Goal: Task Accomplishment & Management: Complete application form

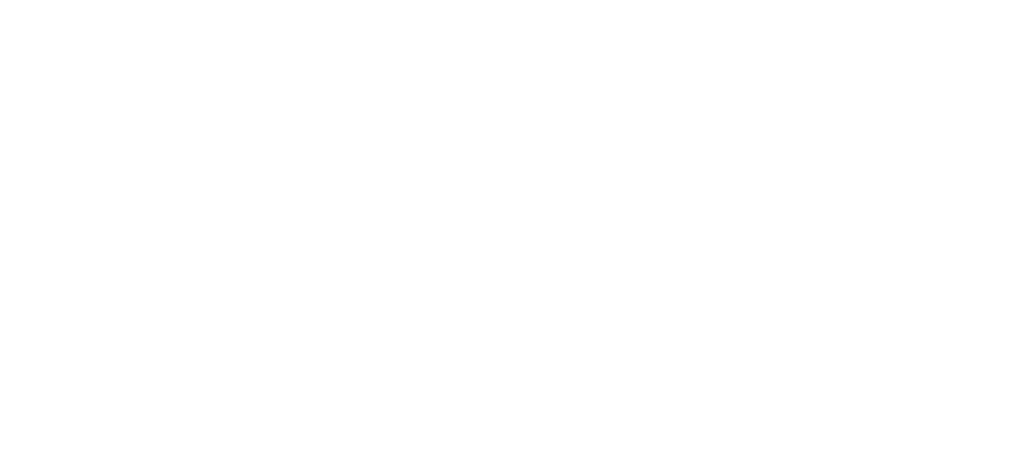
select select "MY"
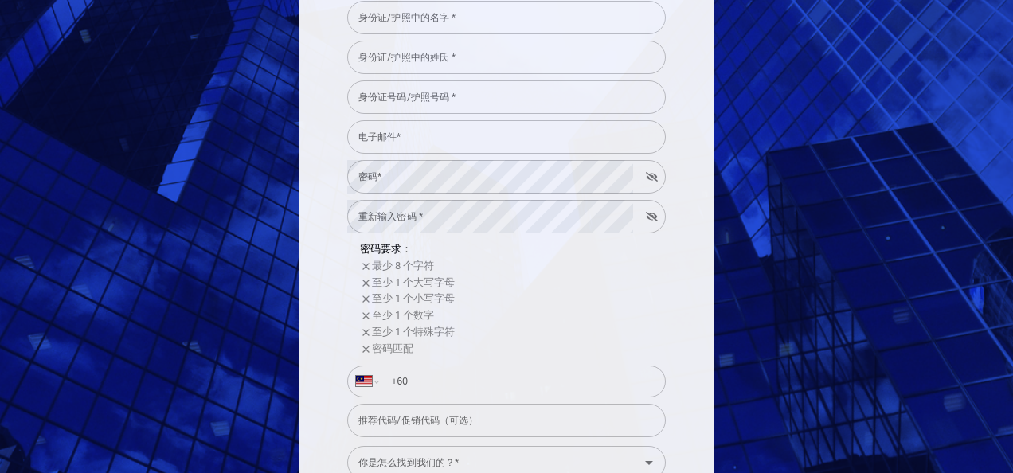
scroll to position [169, 0]
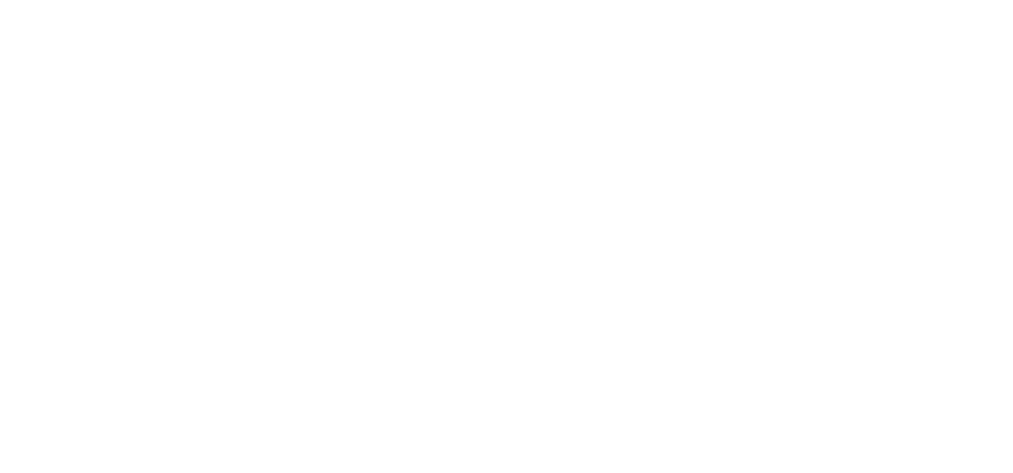
select select "MY"
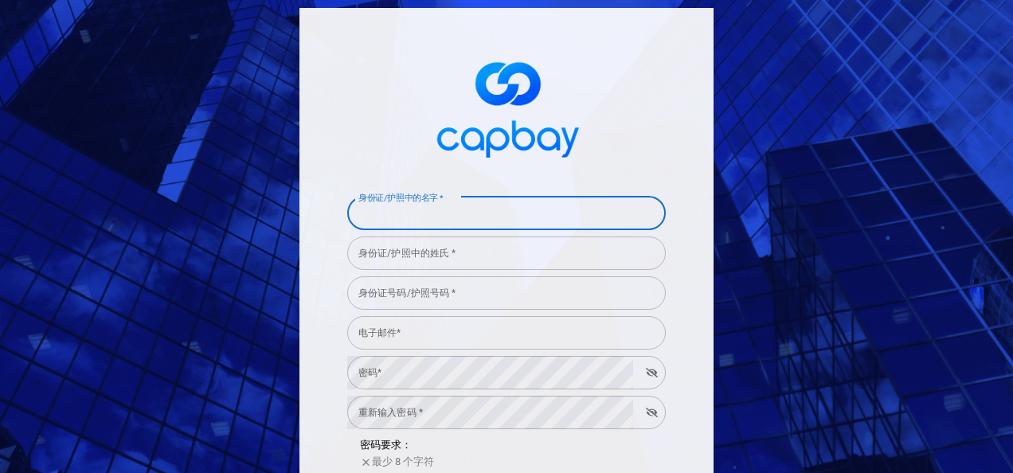
click at [401, 221] on input "身份证/护照中的名字 *" at bounding box center [506, 213] width 318 height 33
type input "qwer"
type input "[EMAIL_ADDRESS][DOMAIN_NAME]"
select select "HK"
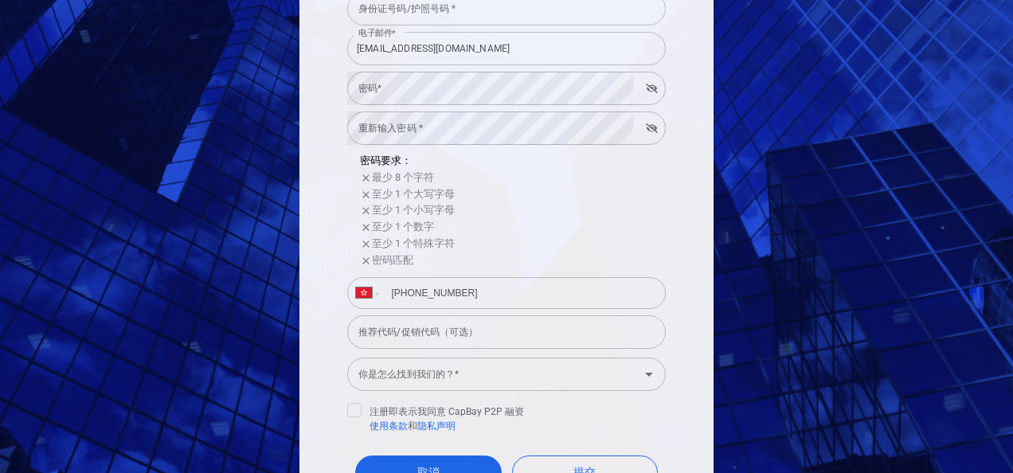
scroll to position [181, 0]
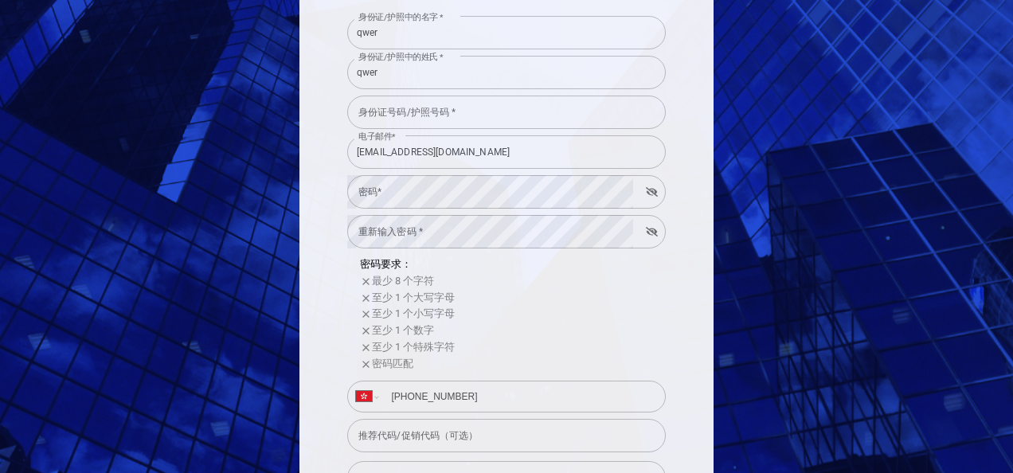
type input "[PHONE_NUMBER]"
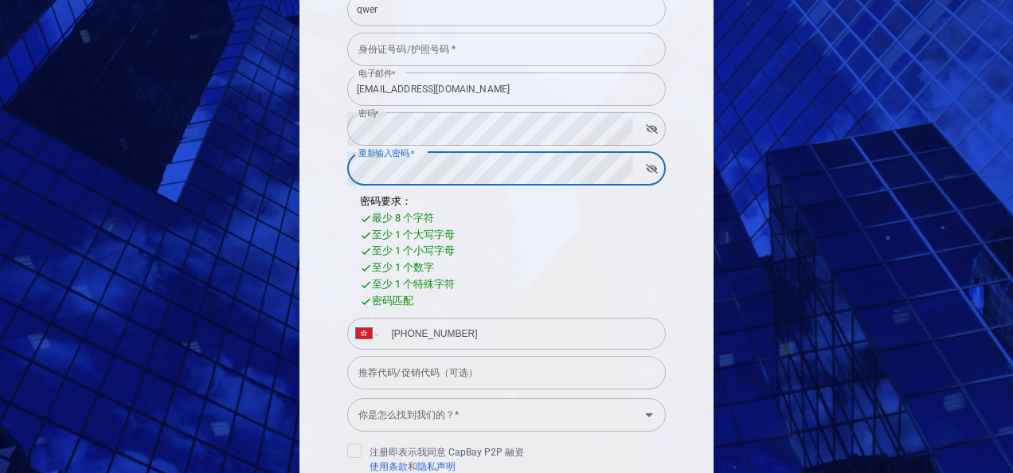
scroll to position [408, 0]
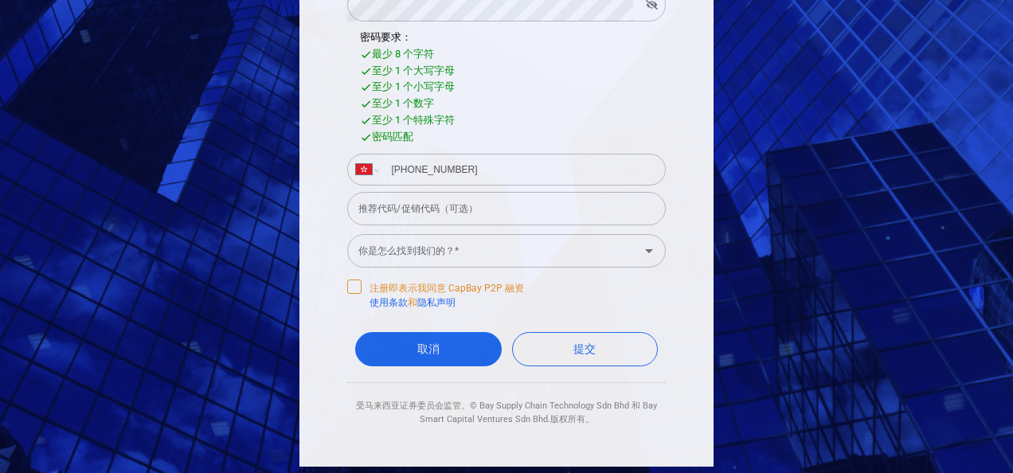
click at [339, 285] on div "身份证/护照中的名字 * qwer 身份证/护照中的名字 * 身份证/护照中的姓氏 * qwer 身份证/护照中的姓氏 * 身份证号码/护照号码 * 身份证号…" at bounding box center [506, 33] width 414 height 866
click at [348, 282] on icon at bounding box center [354, 285] width 13 height 13
click at [0, 0] on input "注册即表示我同意 CapBay P2P 融资 使用条款 和 隐私声明" at bounding box center [0, 0] width 0 height 0
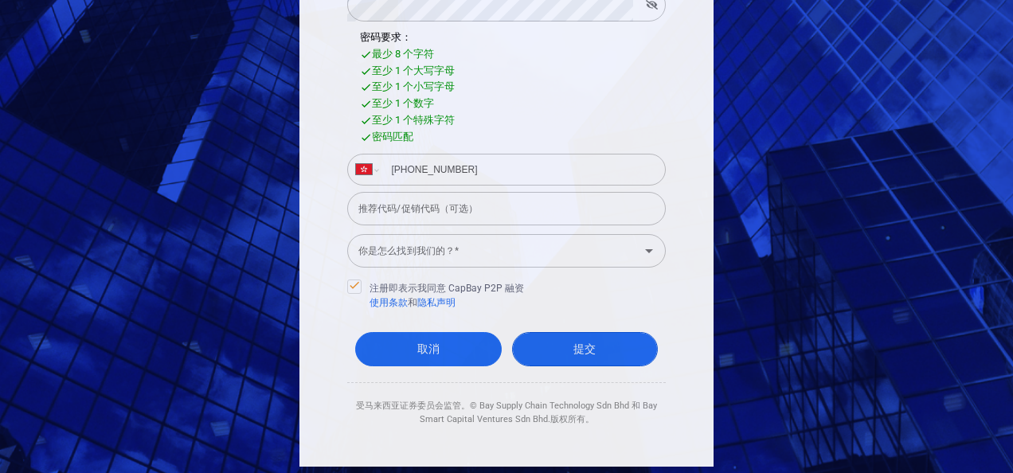
click at [570, 341] on button "提交" at bounding box center [585, 349] width 147 height 34
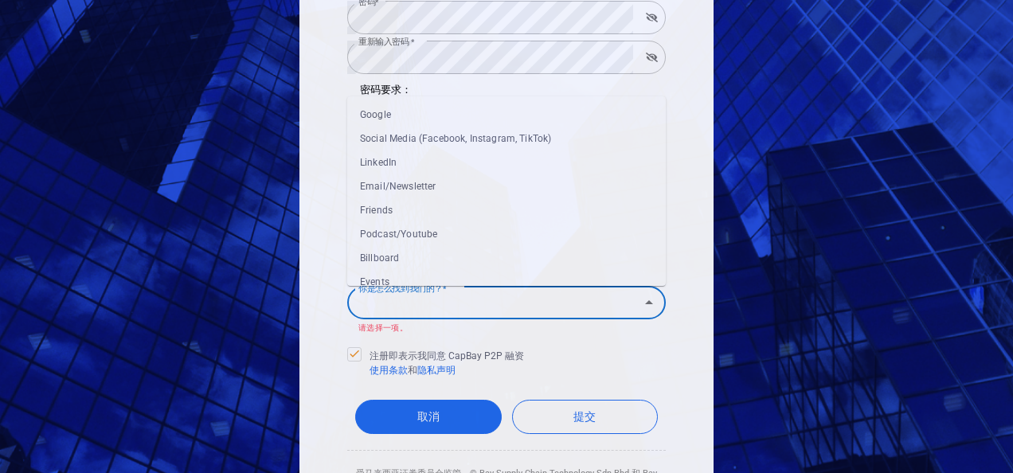
click at [473, 281] on div "你是怎么找到我们的？* 你是怎么找到我们的？* Google Social Media (Facebook, Instagram, TikTok) Linke…" at bounding box center [506, 308] width 318 height 54
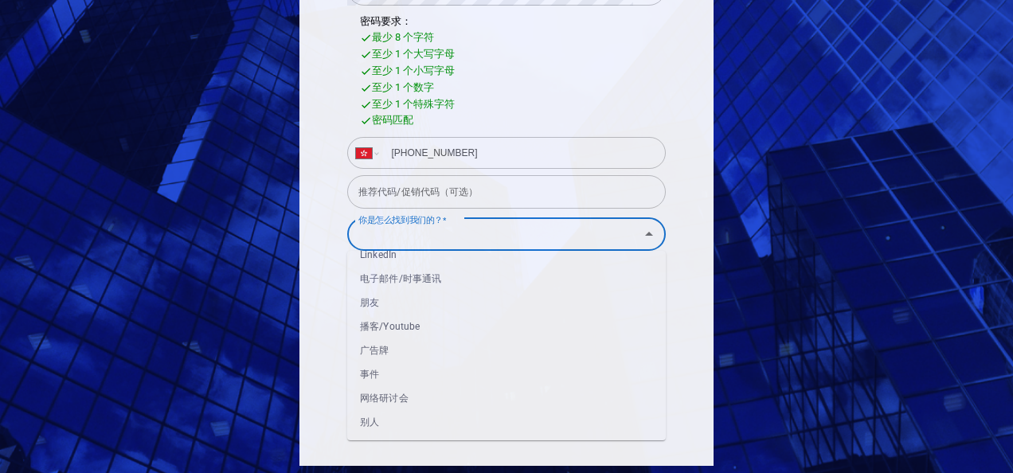
scroll to position [0, 0]
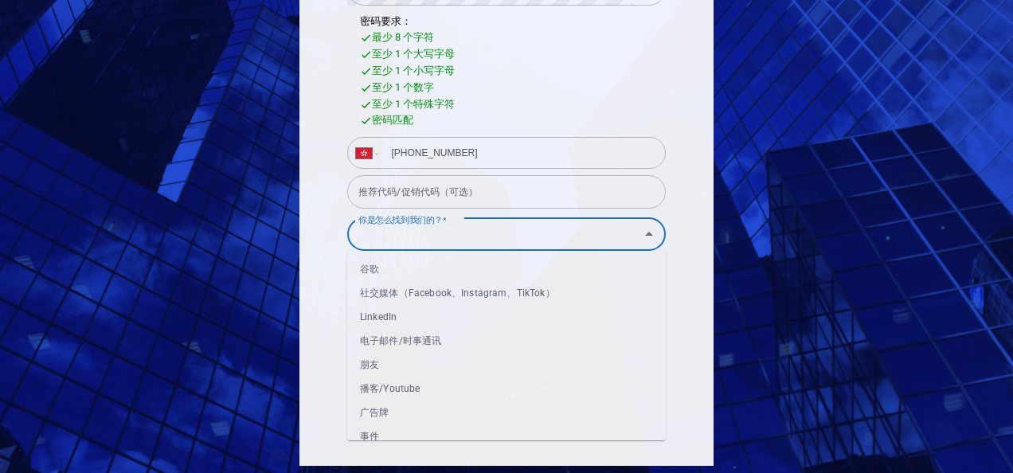
click at [389, 274] on li "谷歌" at bounding box center [506, 269] width 318 height 24
type input "Google"
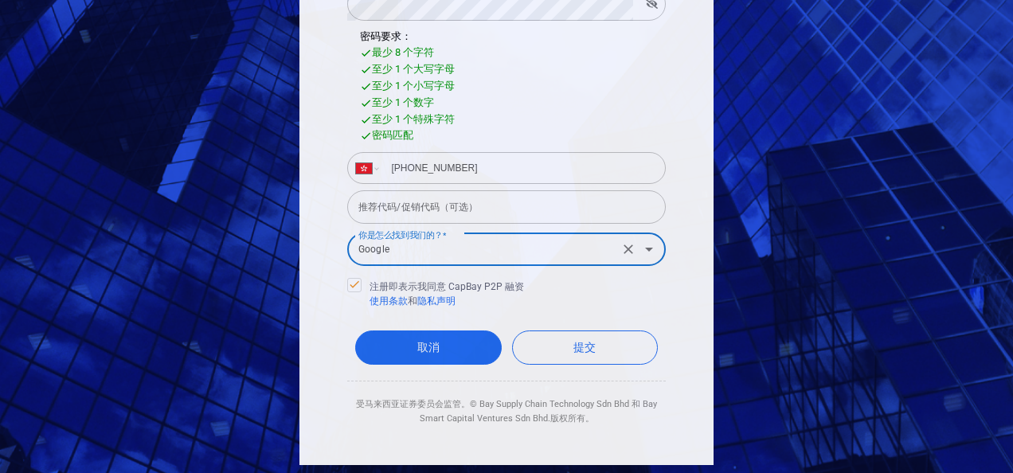
scroll to position [424, 0]
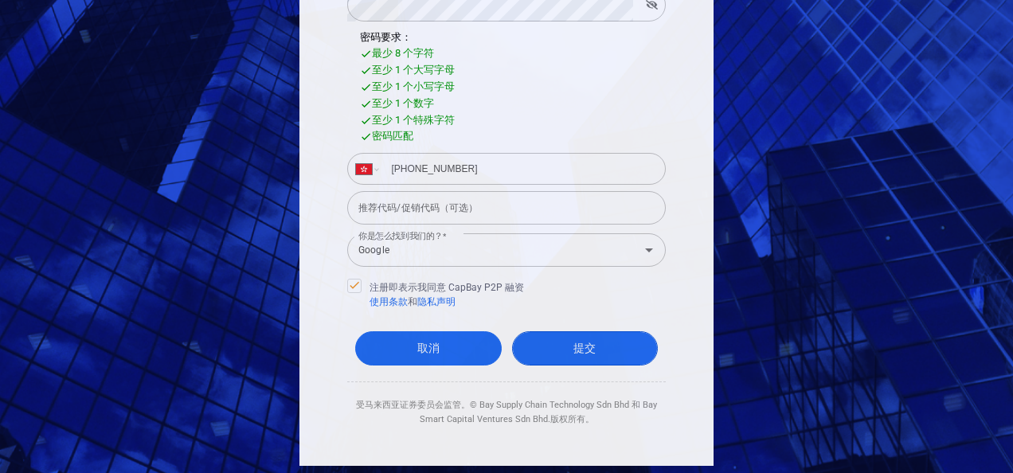
click at [572, 342] on button "提交" at bounding box center [585, 348] width 147 height 34
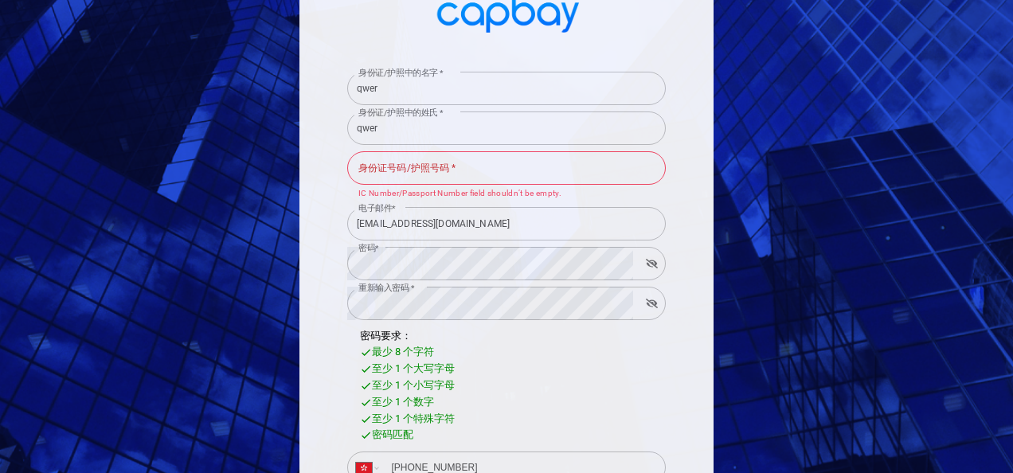
scroll to position [25, 0]
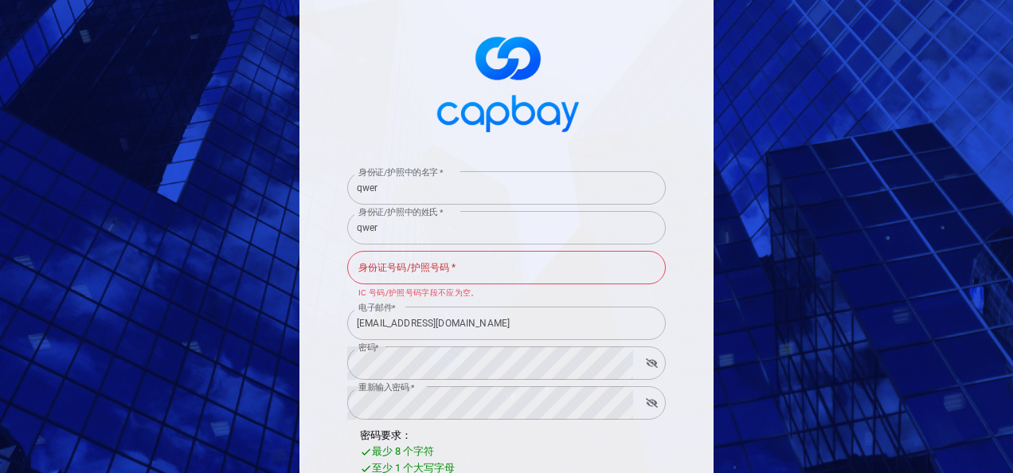
click at [451, 270] on input "身份证号码/护照号码 *" at bounding box center [506, 267] width 318 height 33
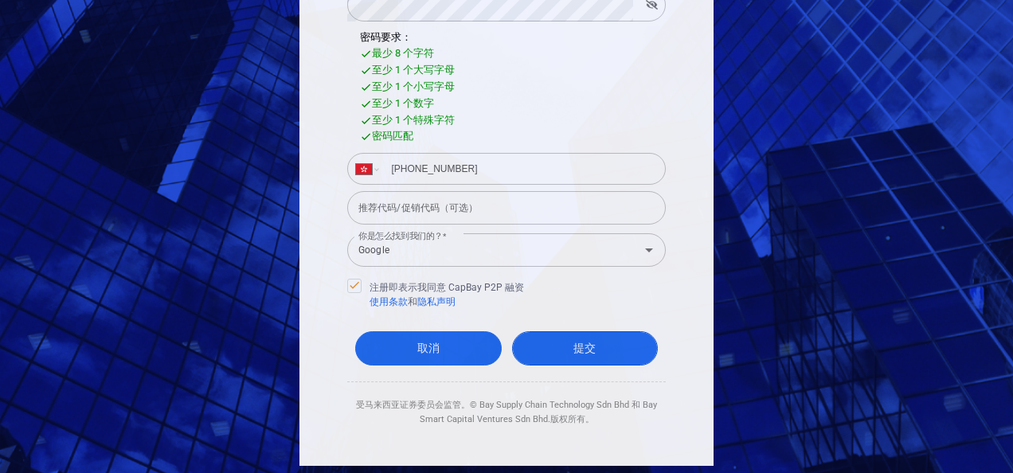
type input "215489887"
click at [571, 358] on button "提交" at bounding box center [585, 348] width 147 height 34
click at [598, 350] on button "提交" at bounding box center [585, 348] width 147 height 34
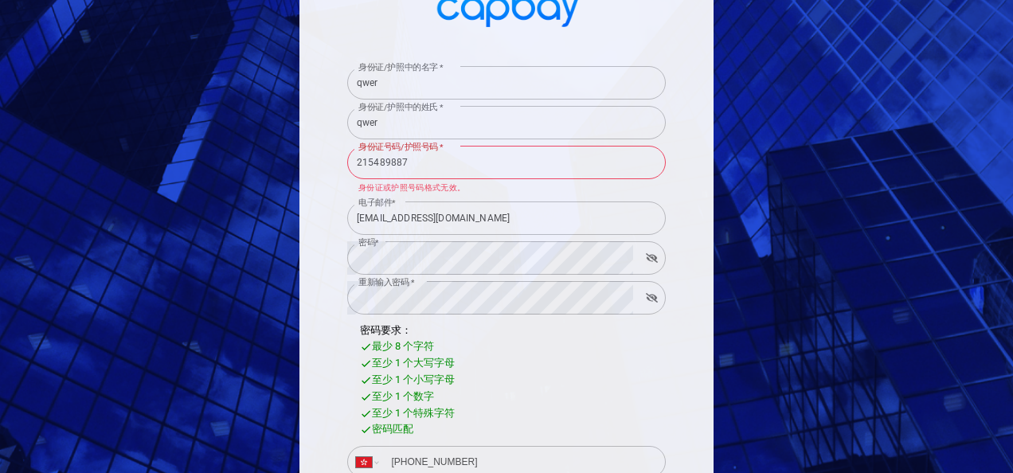
scroll to position [25, 0]
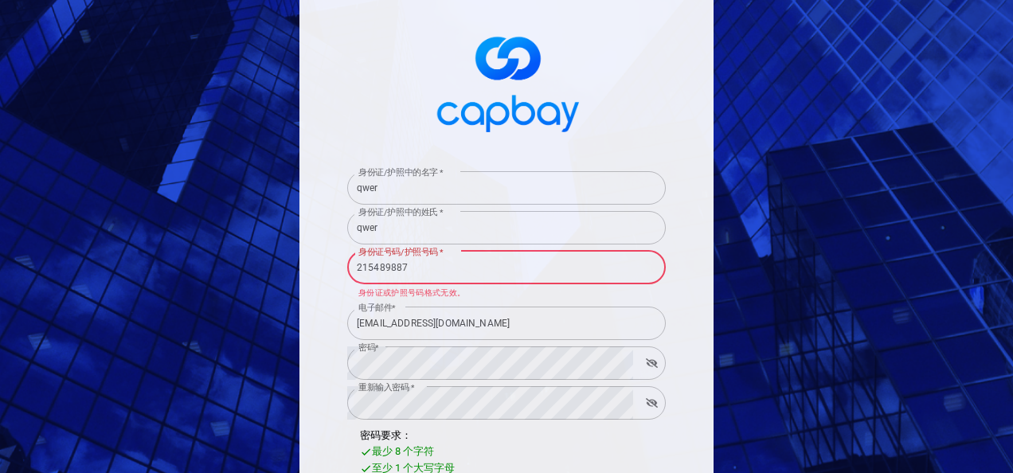
click at [482, 264] on input "215489887" at bounding box center [506, 267] width 318 height 33
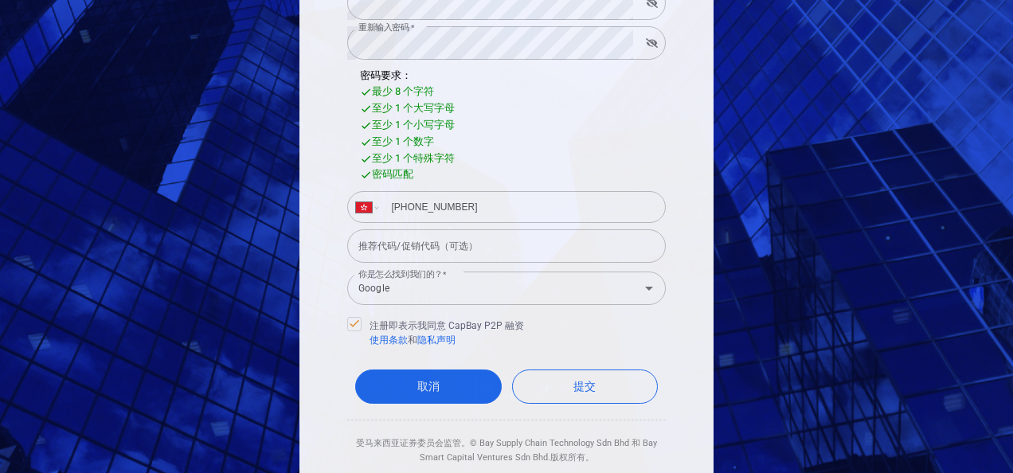
scroll to position [424, 0]
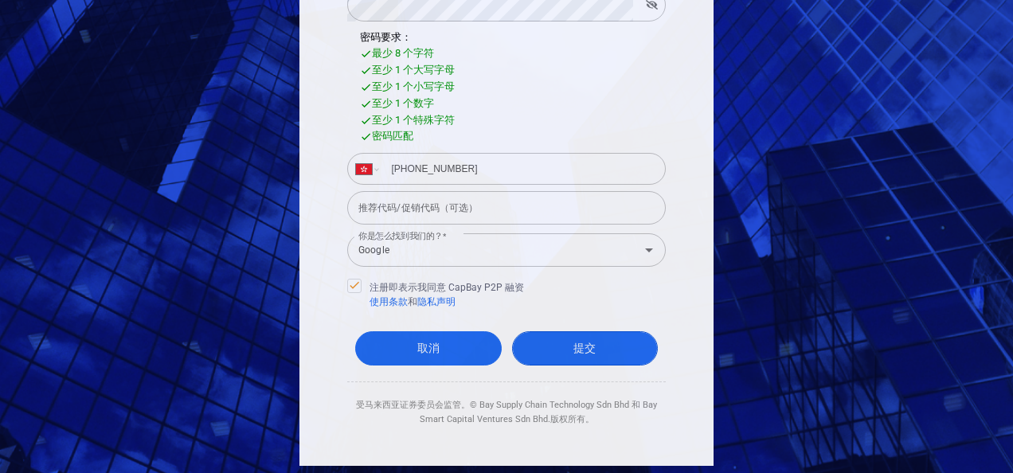
click at [581, 346] on button "提交" at bounding box center [585, 348] width 147 height 34
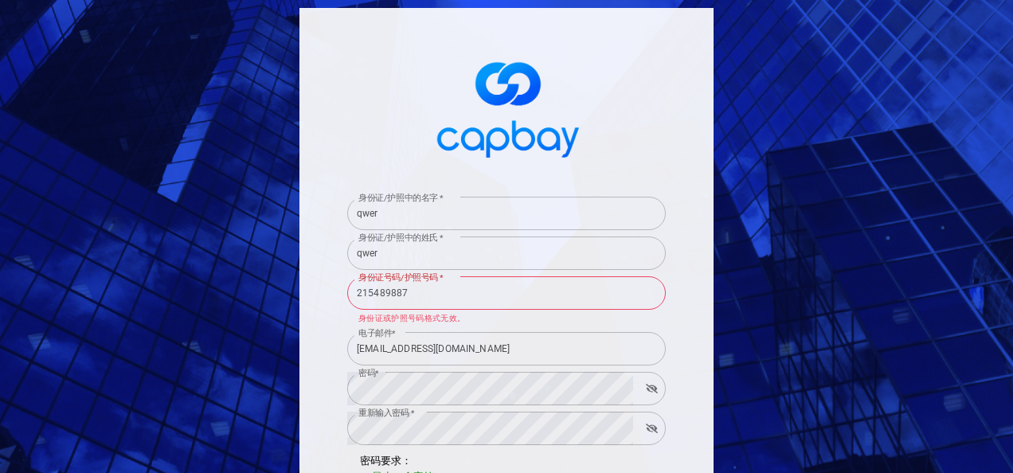
scroll to position [0, 0]
click at [483, 298] on input "215489887" at bounding box center [506, 292] width 318 height 33
drag, startPoint x: 483, startPoint y: 297, endPoint x: 344, endPoint y: 296, distance: 138.5
click at [347, 296] on input "215489887" at bounding box center [506, 292] width 318 height 33
click at [381, 291] on input "身份证号码/护照号码 *" at bounding box center [506, 292] width 318 height 33
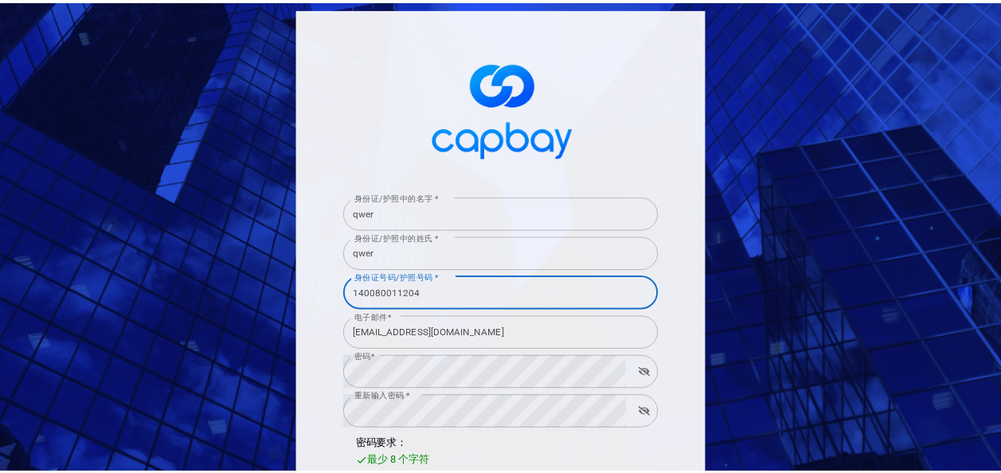
scroll to position [398, 0]
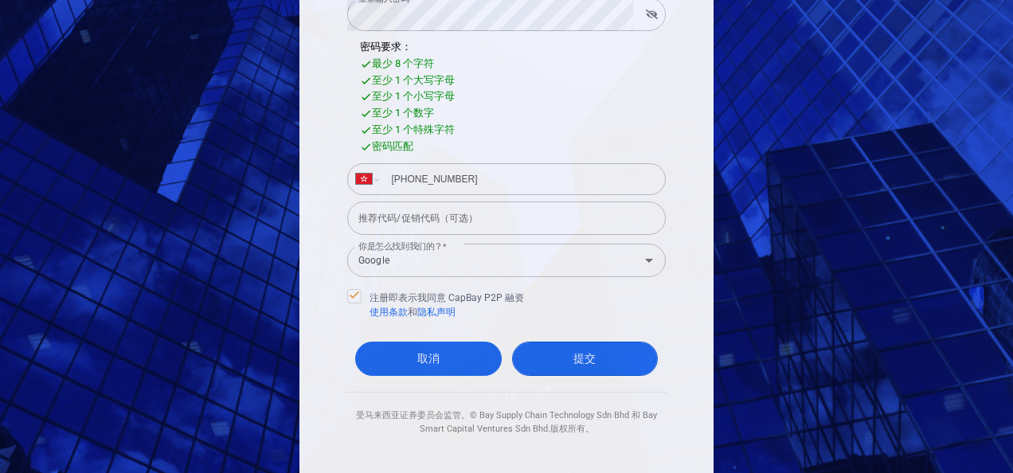
type input "140080011204"
click at [572, 346] on button "提交" at bounding box center [585, 359] width 147 height 34
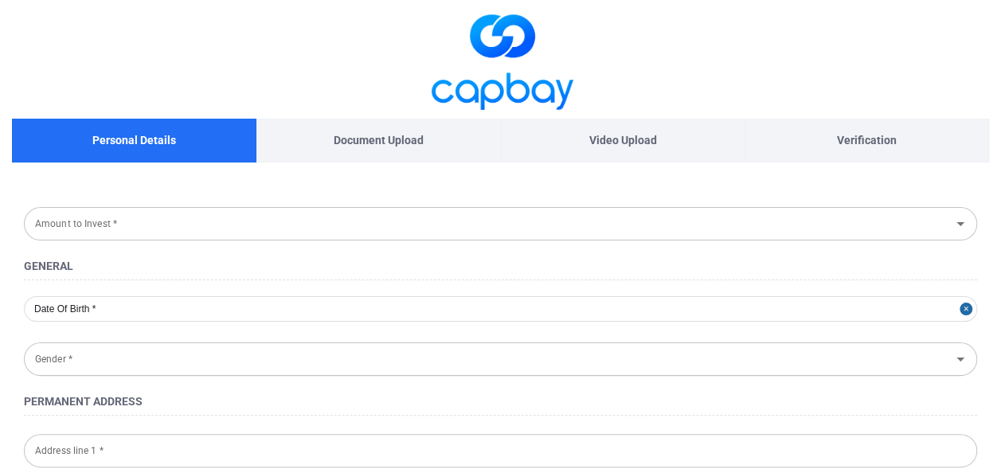
type input "[DATE]"
type input "[DEMOGRAPHIC_DATA]"
type input "140080-01-1204"
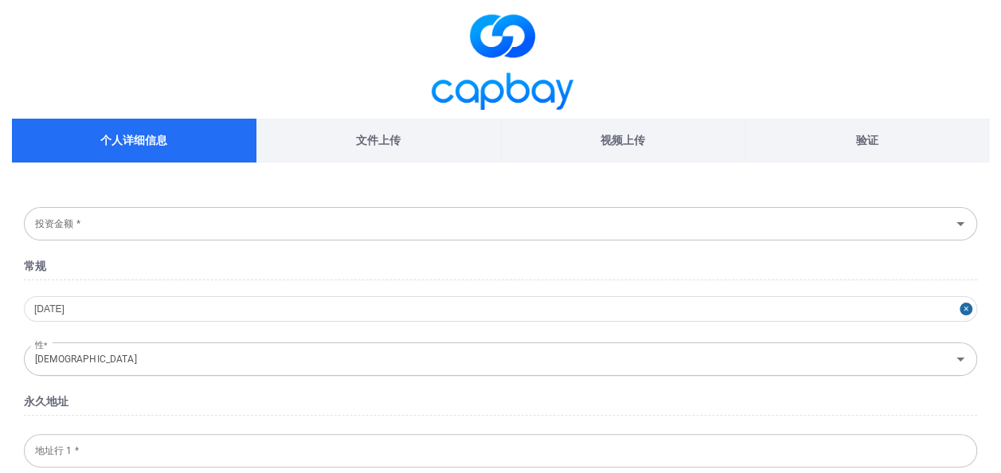
click at [330, 221] on input "投资金额 *" at bounding box center [487, 223] width 917 height 29
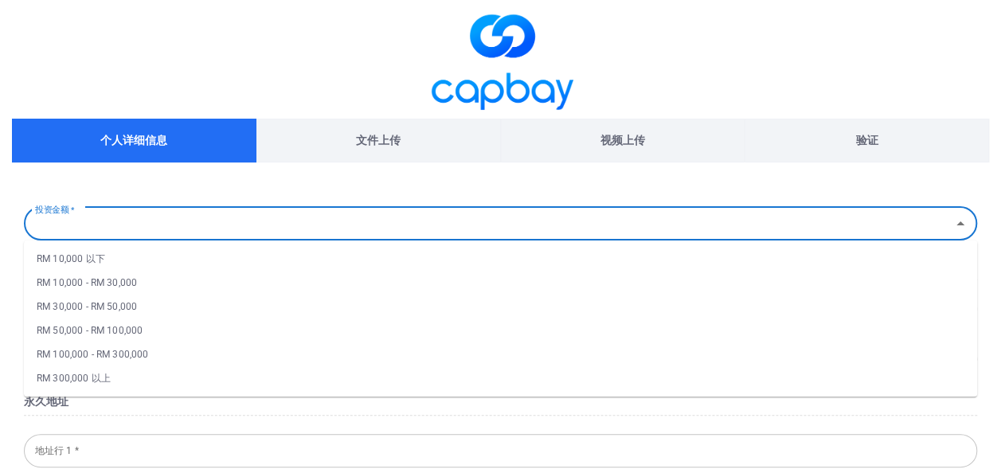
click at [141, 375] on li "RM 300,000 以上" at bounding box center [500, 378] width 953 height 24
type input "Above RM 300,000"
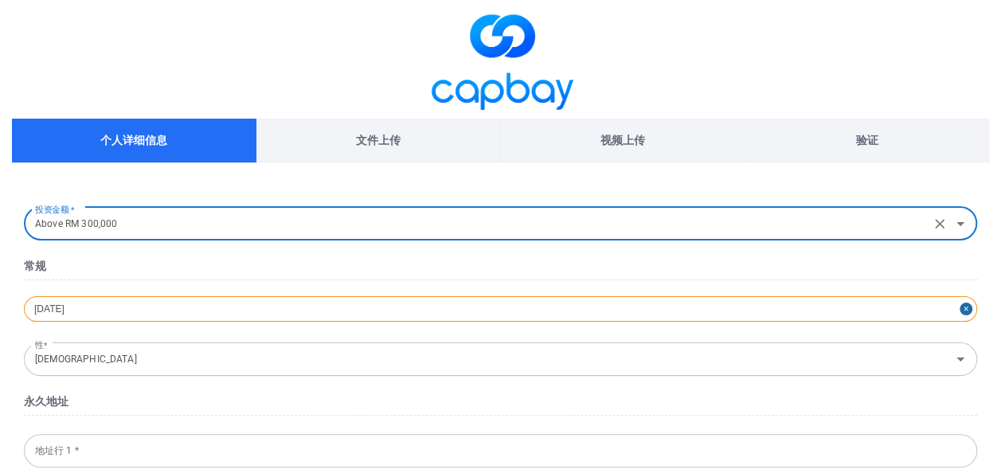
select select "1"
select select "1914"
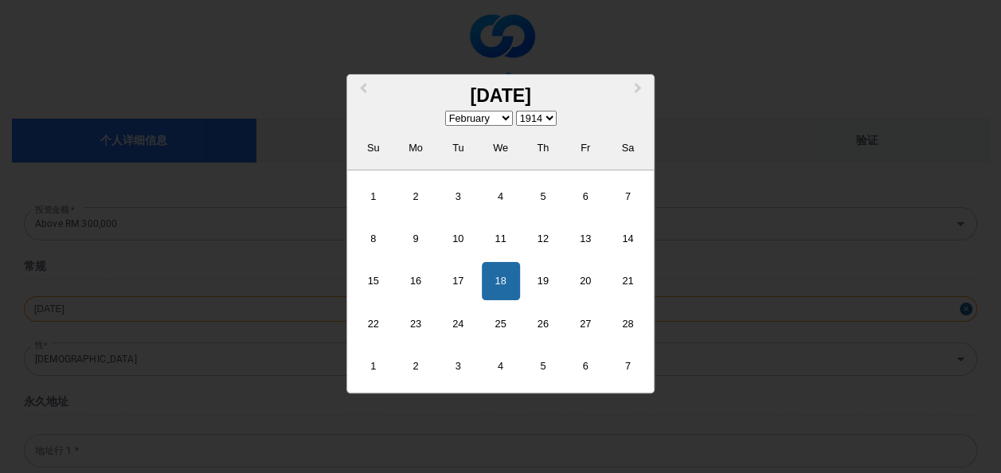
click at [159, 311] on div "[DATE] Previous Month Next Month [DATE] January February March April May June J…" at bounding box center [500, 308] width 953 height 25
click at [476, 92] on div "[DATE]" at bounding box center [500, 95] width 307 height 29
click at [462, 258] on div "10" at bounding box center [458, 239] width 38 height 38
type input "[DATE]"
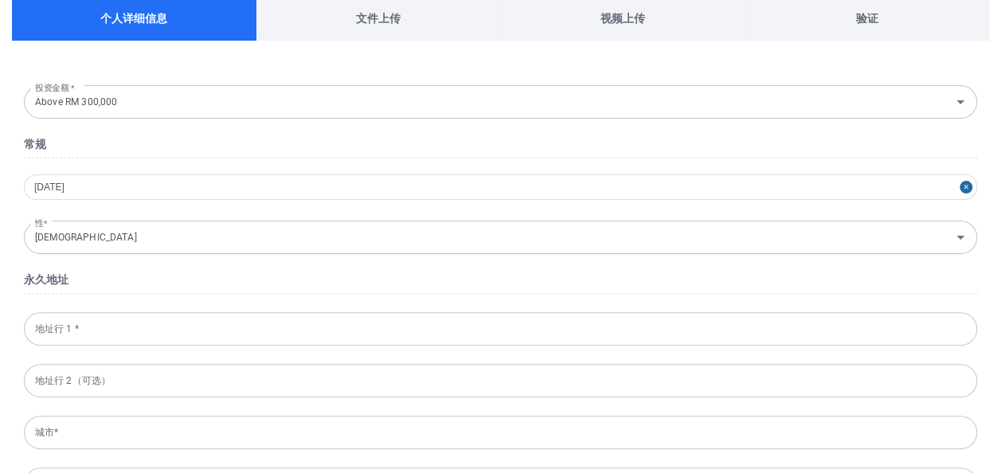
scroll to position [159, 0]
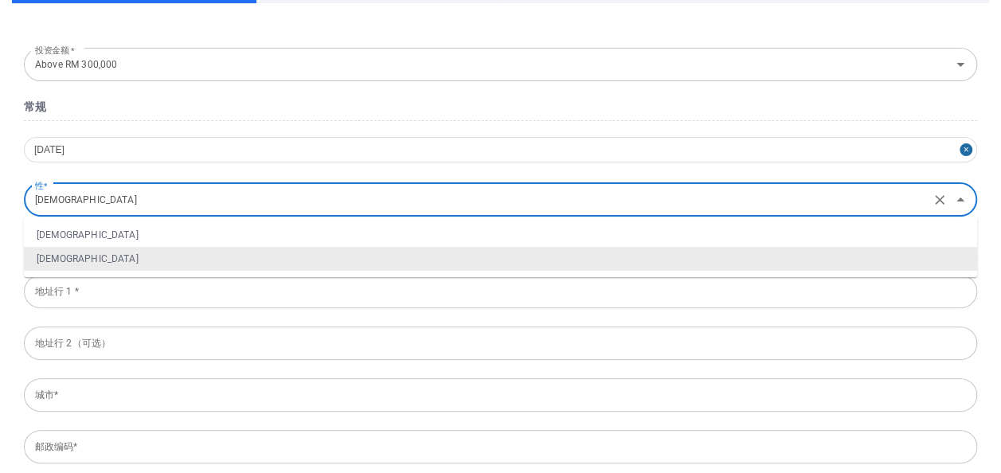
click at [252, 196] on input "[DEMOGRAPHIC_DATA]" at bounding box center [477, 199] width 897 height 29
click at [201, 251] on li "女性" at bounding box center [500, 259] width 953 height 24
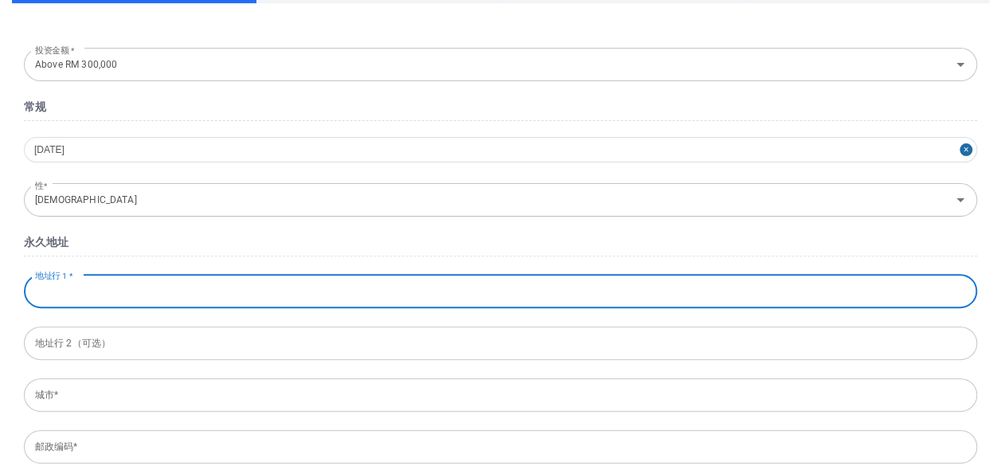
click at [188, 303] on input "地址行 1 *" at bounding box center [500, 291] width 953 height 33
type input "dsfsf"
type input "fsg"
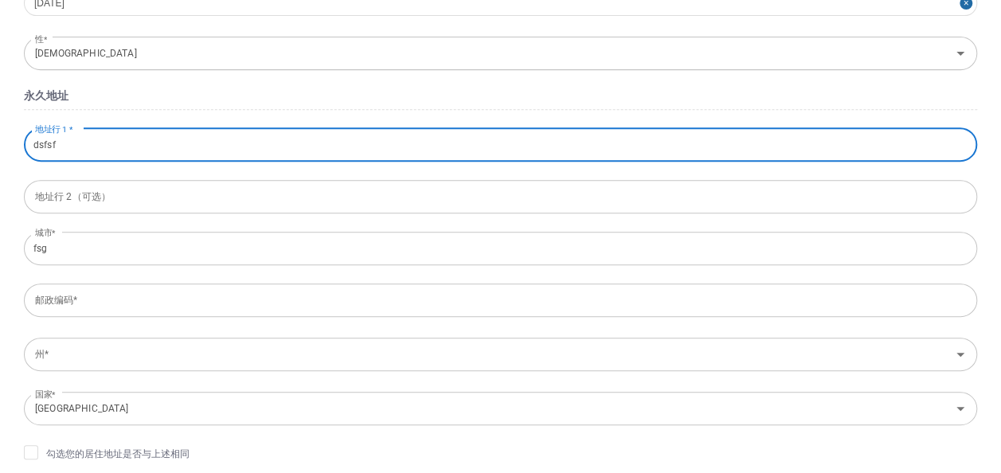
scroll to position [398, 0]
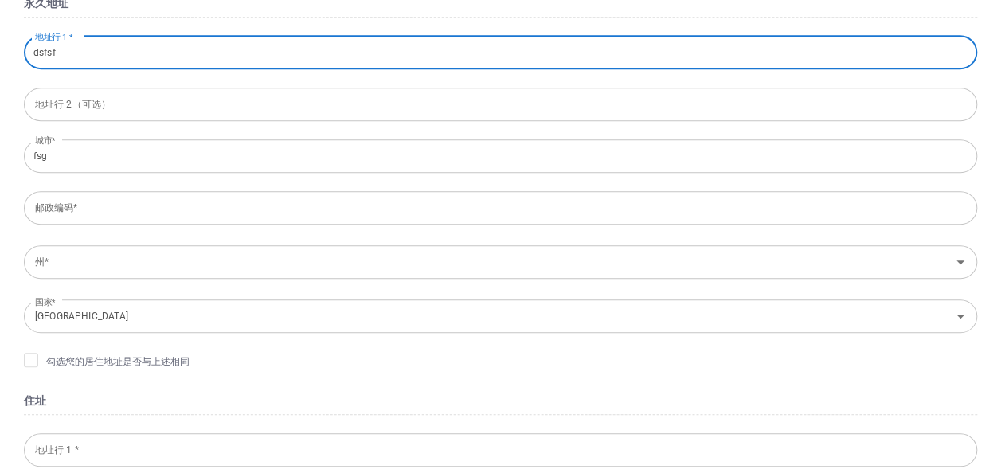
click at [183, 217] on input "邮政编码*" at bounding box center [500, 207] width 953 height 33
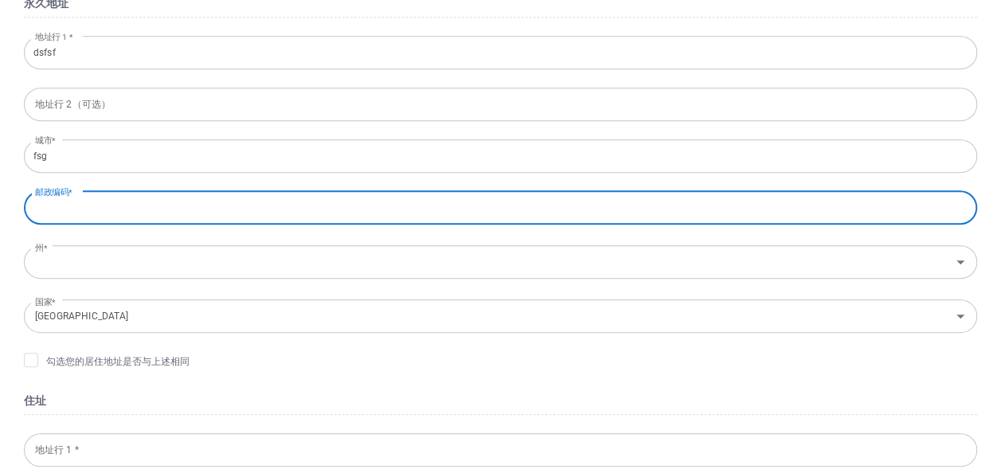
type input "312313"
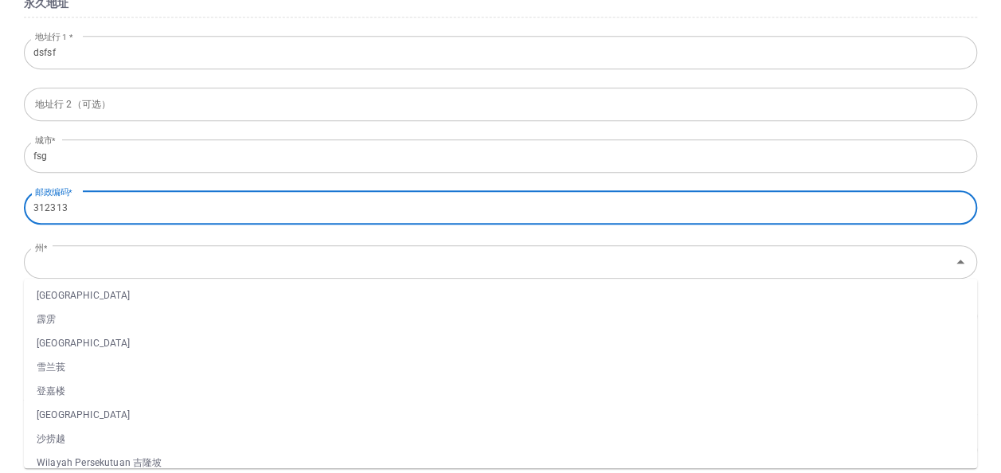
scroll to position [159, 0]
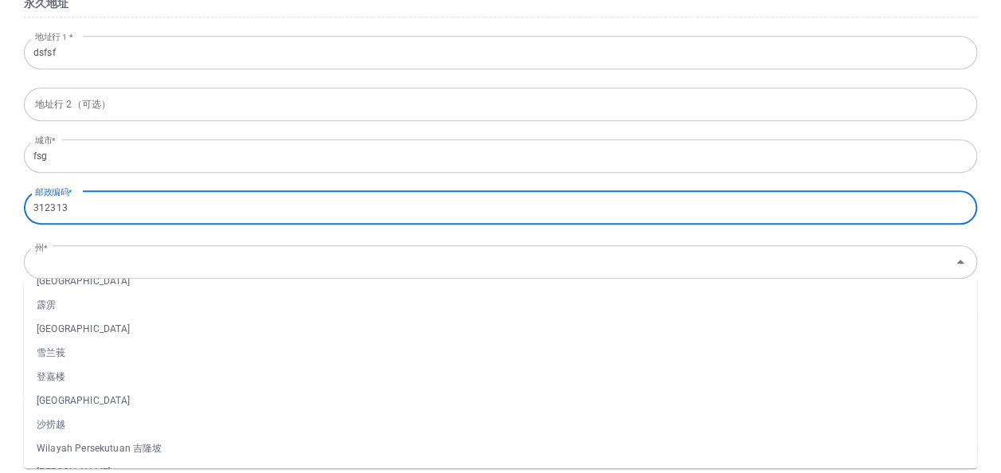
click at [109, 306] on li "霹雳" at bounding box center [500, 305] width 953 height 24
type input "[GEOGRAPHIC_DATA]"
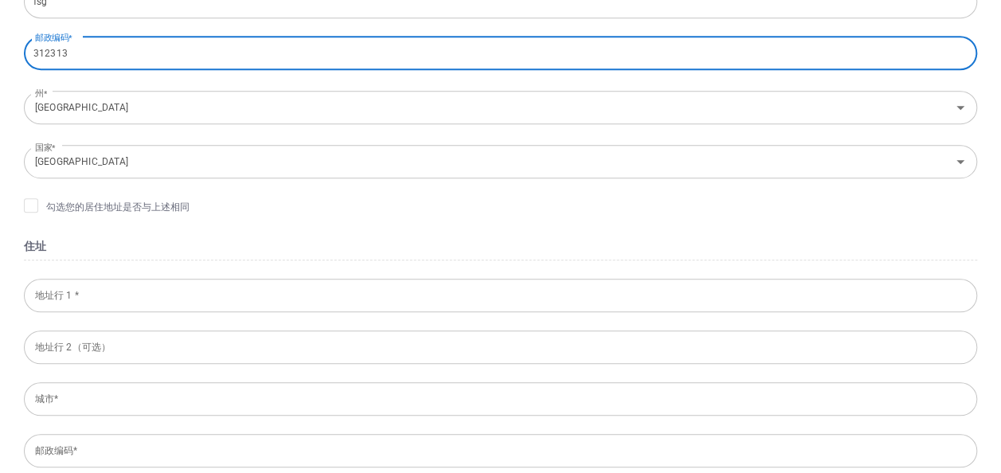
scroll to position [557, 0]
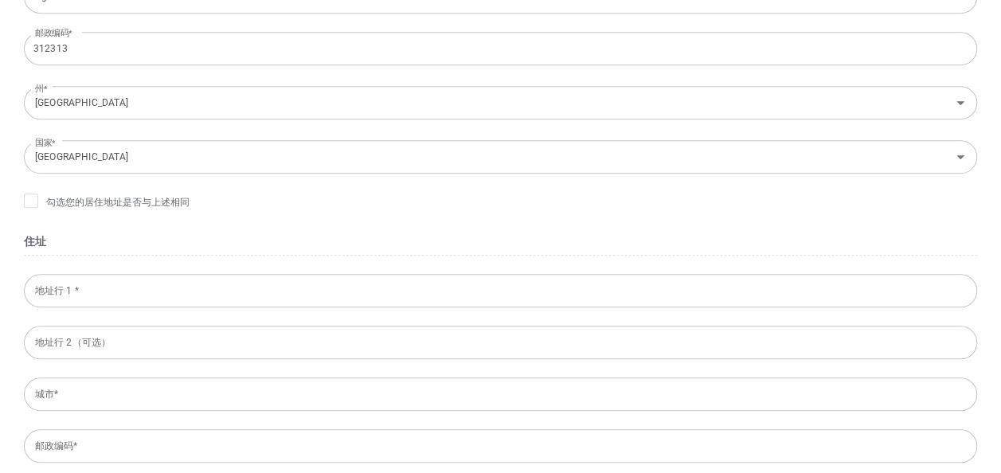
click at [21, 196] on form "投资金额 * Above RM 300,000 投资金额 * 常规 [DATE] 性* [DEMOGRAPHIC_DATA] 性* [GEOGRAPHIC_D…" at bounding box center [500, 252] width 977 height 1215
click at [28, 197] on icon at bounding box center [31, 199] width 13 height 13
click at [0, 0] on input "勾选您的居住地址是否与上述相同" at bounding box center [0, 0] width 0 height 0
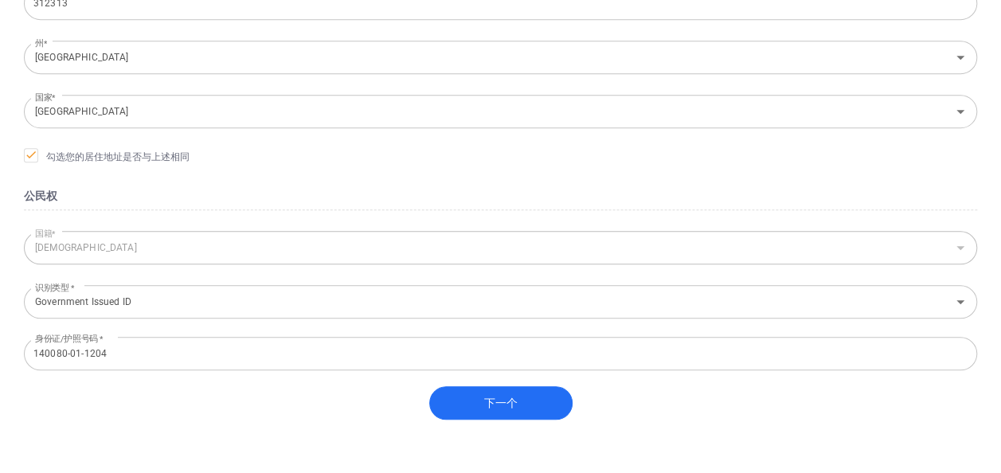
scroll to position [637, 0]
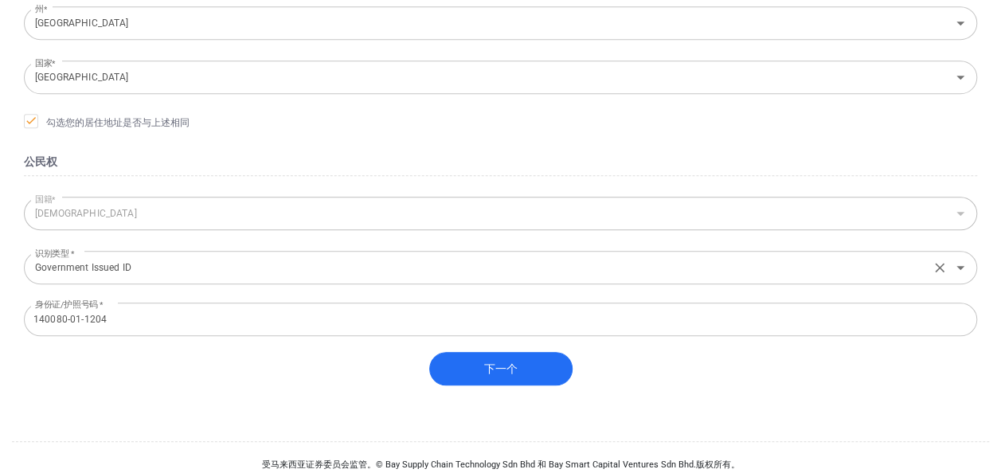
click at [299, 279] on input "Government Issued ID" at bounding box center [477, 266] width 897 height 29
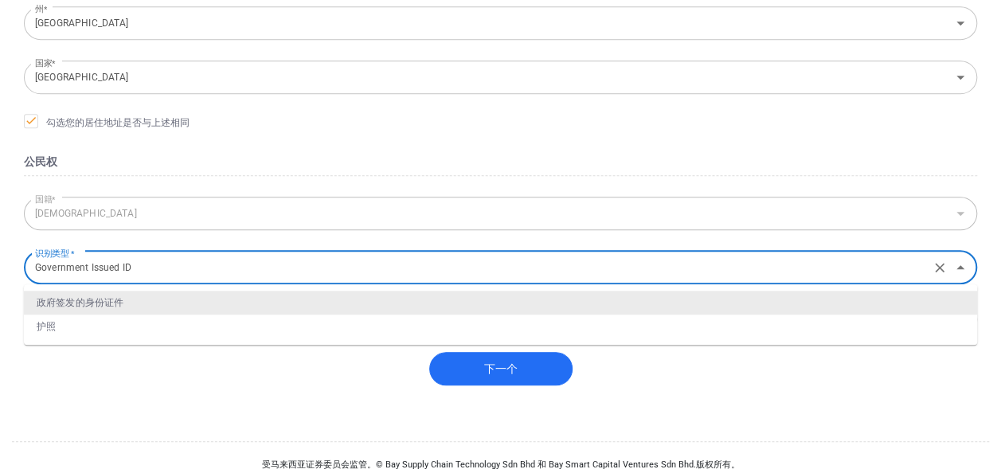
click at [299, 279] on input "Government Issued ID" at bounding box center [477, 266] width 897 height 29
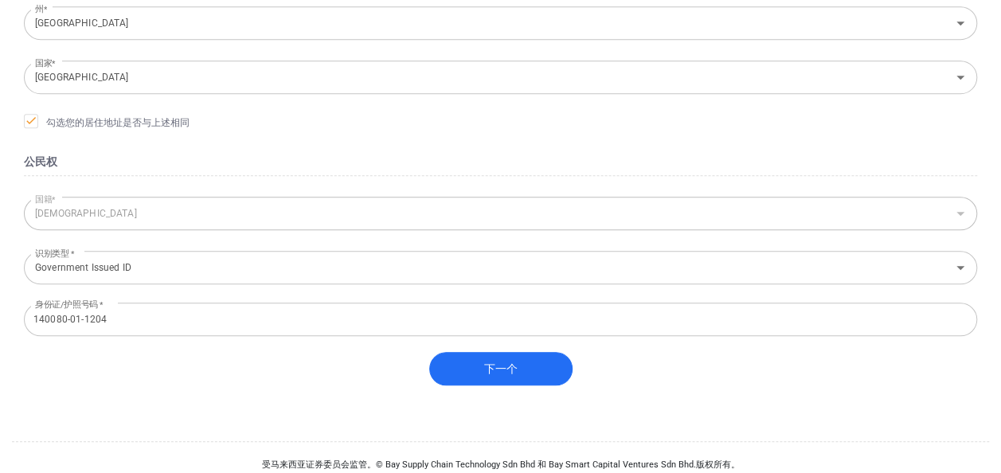
click at [198, 390] on div "下一个" at bounding box center [500, 376] width 953 height 49
click at [244, 277] on input "Government Issued ID" at bounding box center [477, 266] width 897 height 29
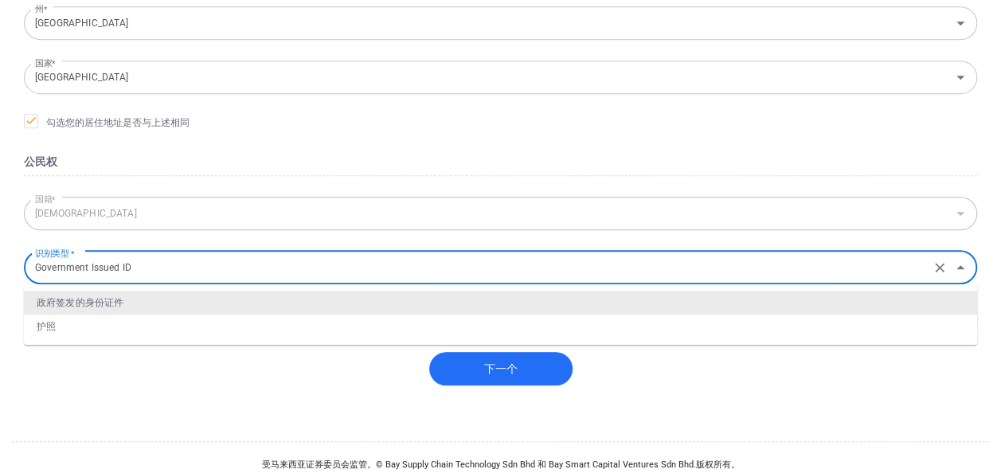
click at [144, 304] on li "政府签发的身份证件" at bounding box center [500, 303] width 953 height 24
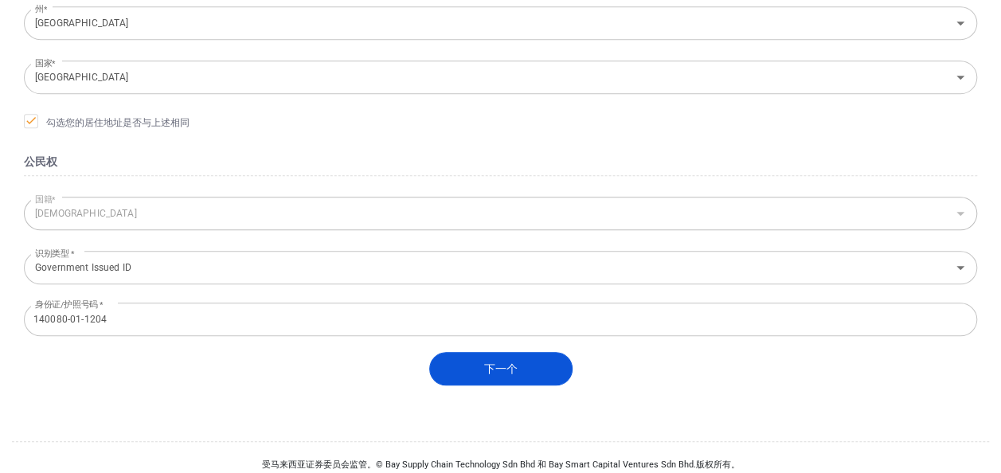
click at [501, 374] on button "下一个" at bounding box center [500, 368] width 143 height 33
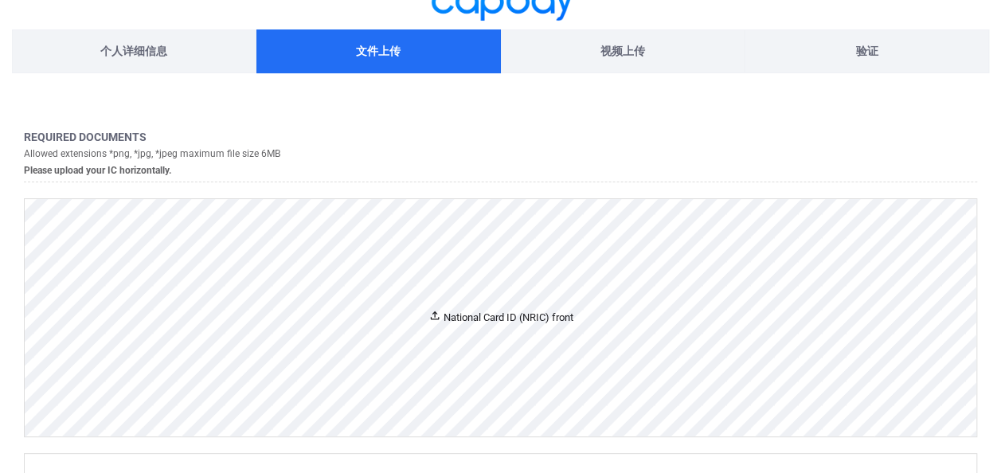
scroll to position [53, 0]
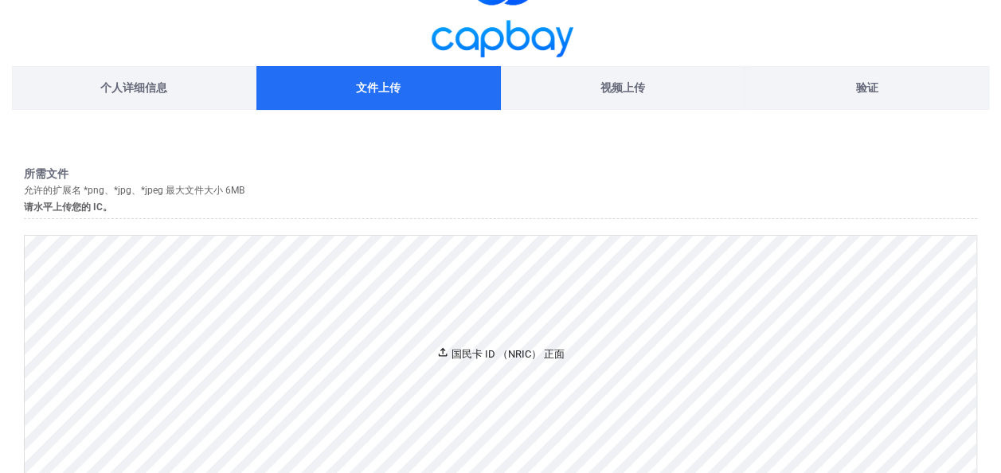
click at [502, 348] on font "国民卡 ID （NRIC） 正面" at bounding box center [507, 354] width 113 height 12
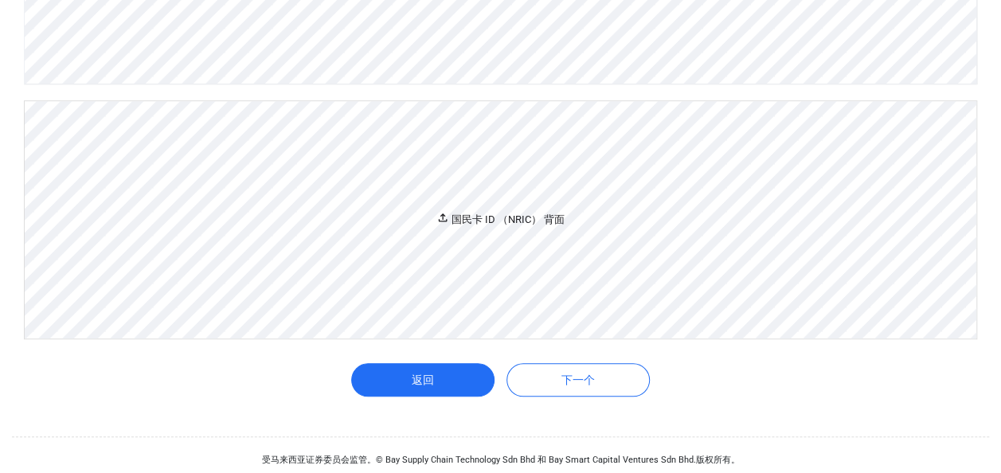
scroll to position [451, 0]
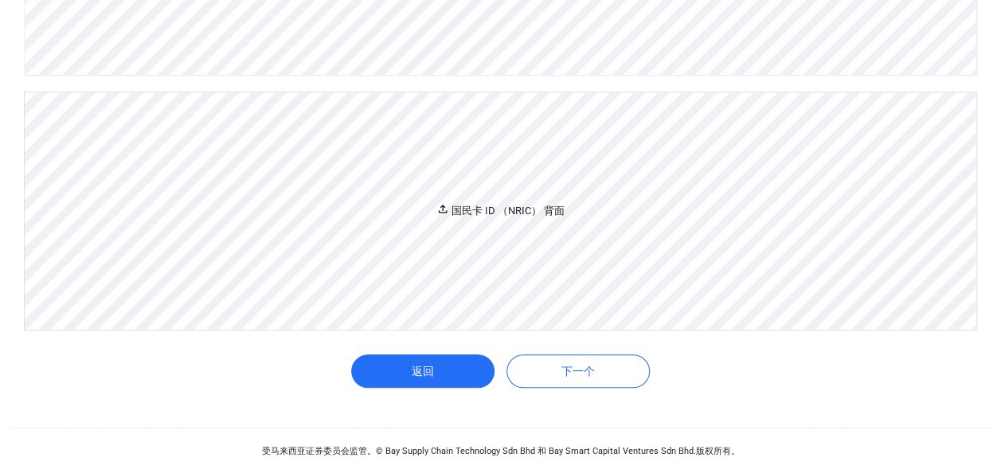
click at [518, 217] on font "国民卡 ID （NRIC） 背面" at bounding box center [507, 211] width 113 height 12
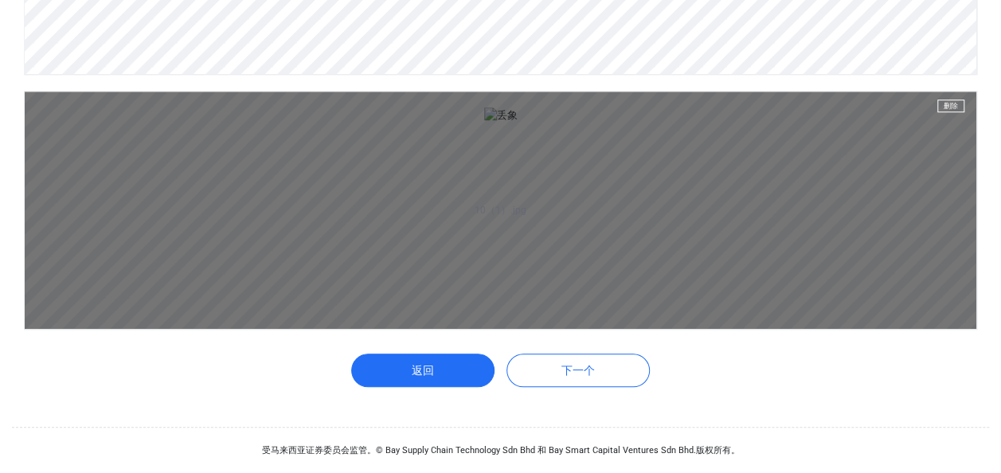
scroll to position [837, 0]
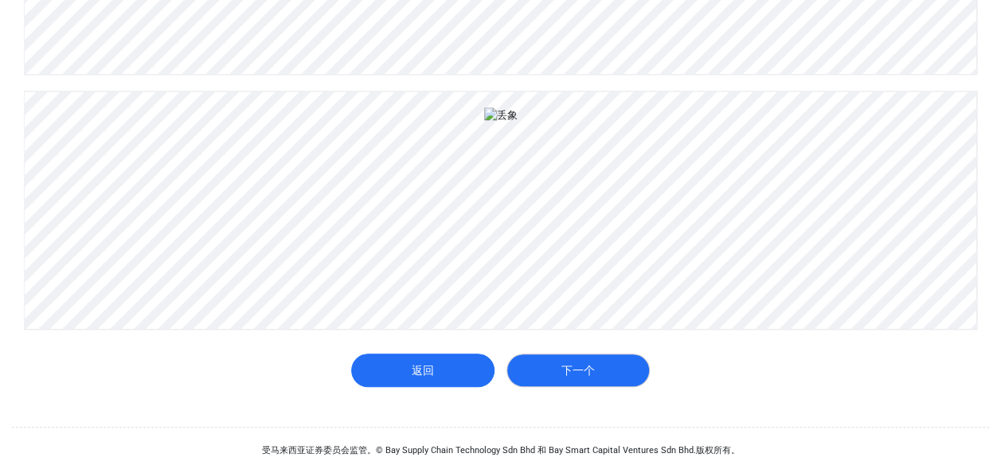
click at [603, 379] on button "下一个" at bounding box center [577, 370] width 143 height 33
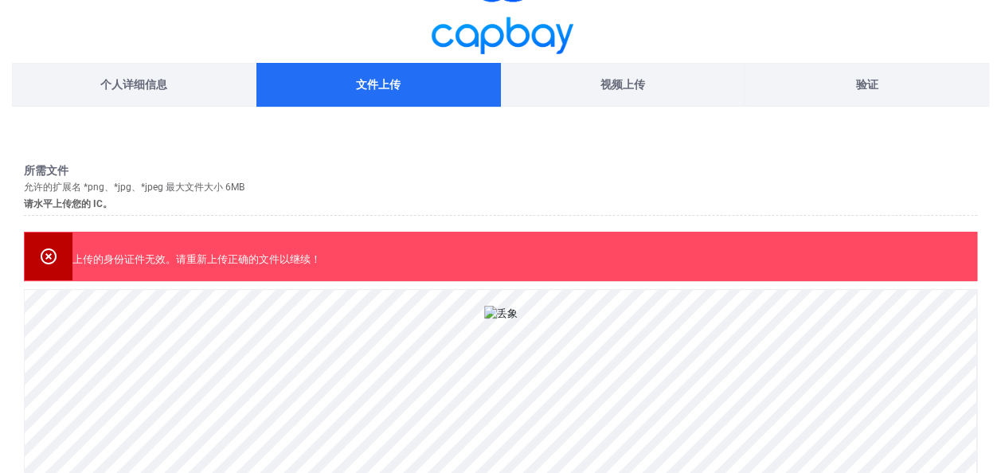
scroll to position [80, 0]
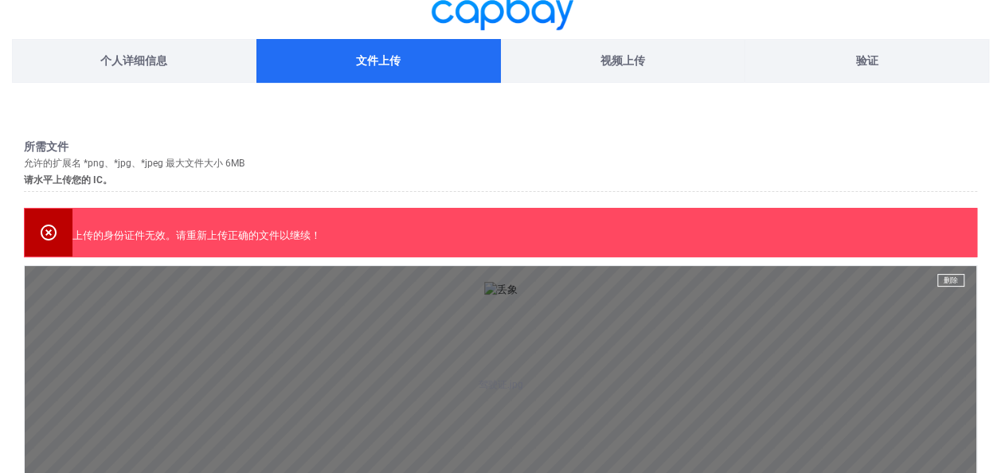
click at [539, 348] on aside "驾驶证.jpg 删除" at bounding box center [501, 384] width 952 height 237
click at [947, 271] on aside "驾驶证.jpg 删除" at bounding box center [501, 384] width 952 height 237
click at [948, 279] on button "删除" at bounding box center [950, 280] width 27 height 13
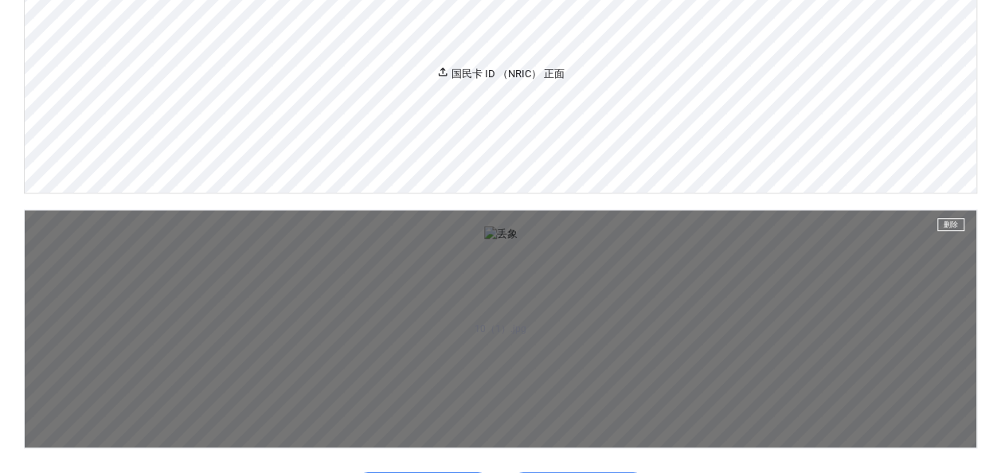
scroll to position [398, 0]
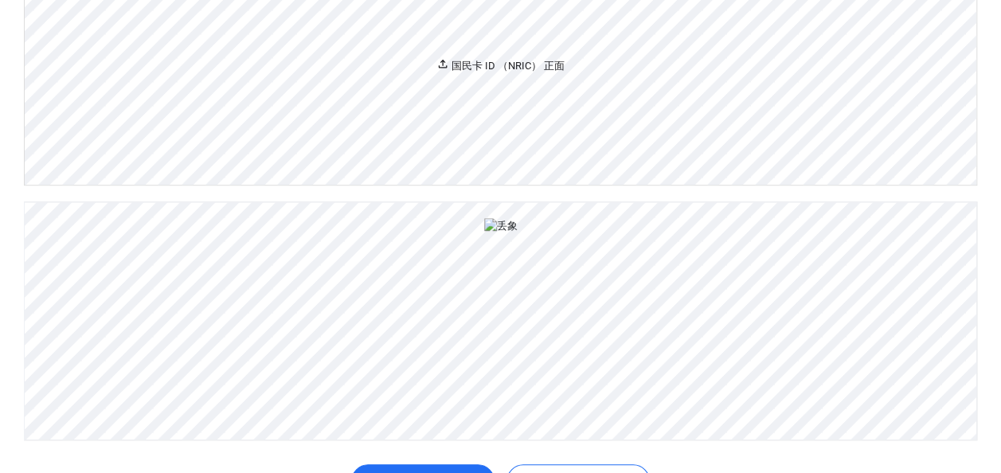
click at [564, 84] on div "国民卡 ID （NRIC） 正面" at bounding box center [501, 65] width 952 height 237
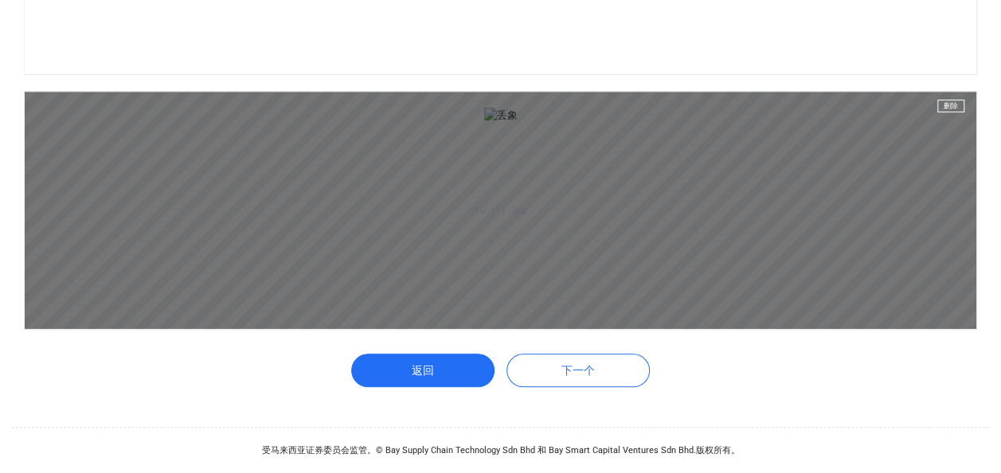
scroll to position [955, 0]
click at [959, 112] on button "删除" at bounding box center [950, 106] width 27 height 13
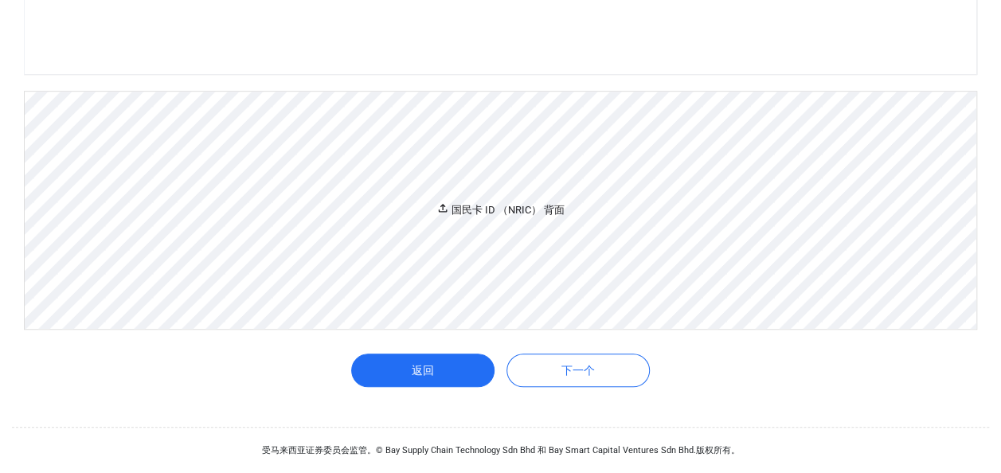
click at [499, 216] on font "国民卡 ID （NRIC） 背面" at bounding box center [507, 210] width 113 height 12
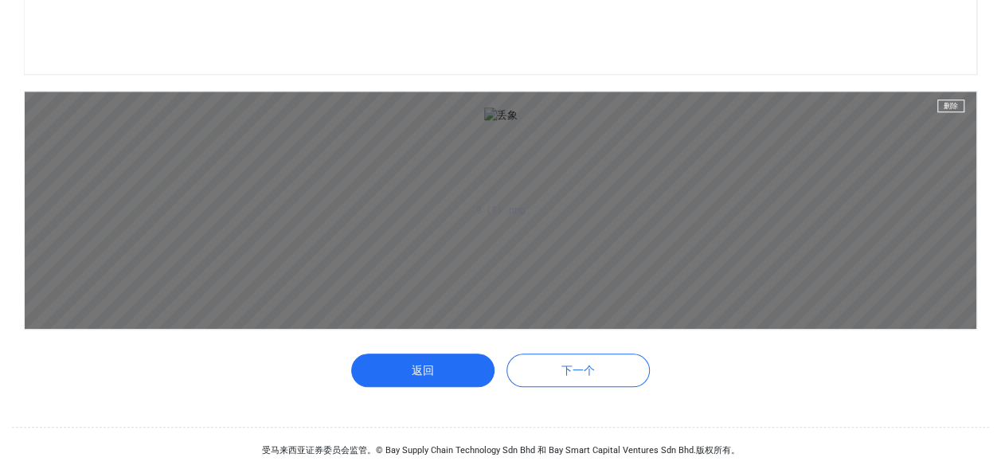
scroll to position [1475, 0]
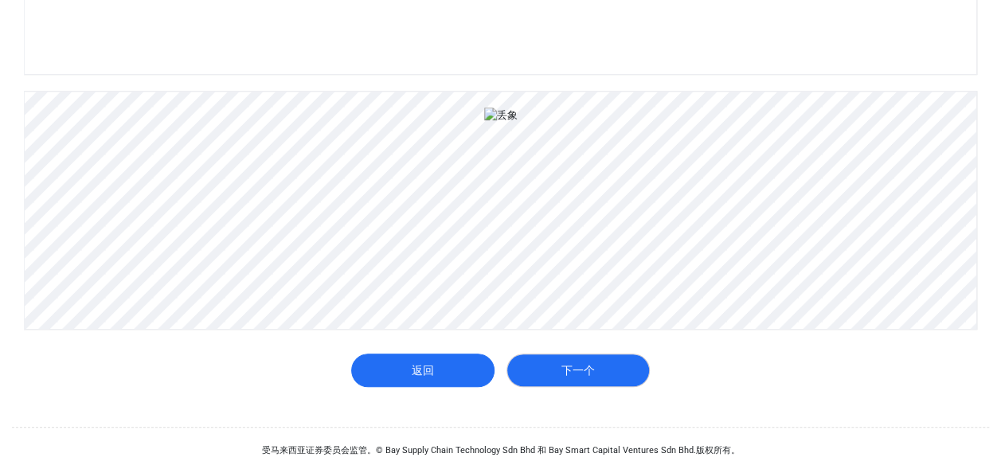
click at [626, 382] on button "下一个" at bounding box center [577, 370] width 143 height 33
click at [625, 382] on button "下一个" at bounding box center [577, 370] width 143 height 33
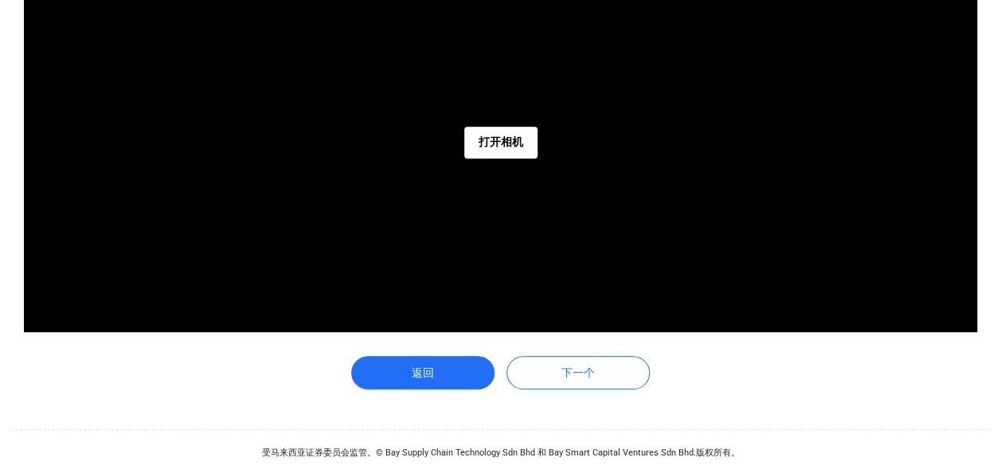
scroll to position [437, 0]
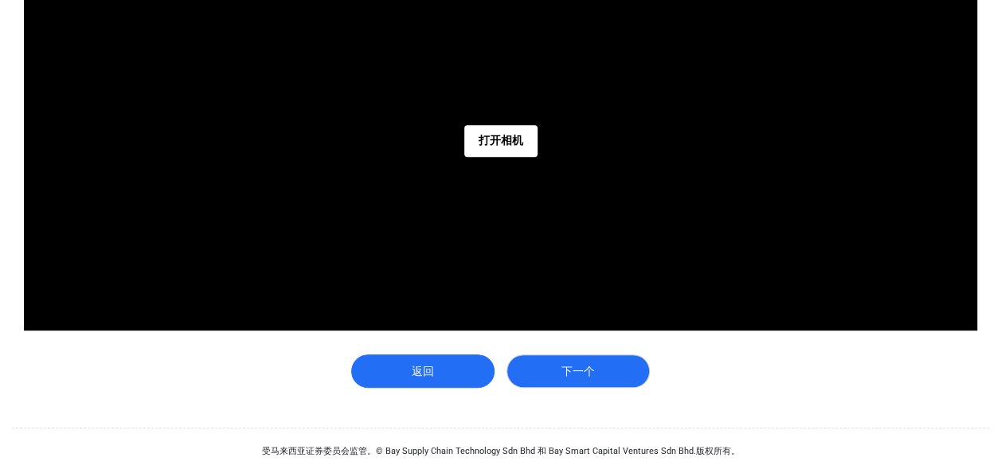
click at [619, 362] on button "下一个" at bounding box center [577, 370] width 143 height 33
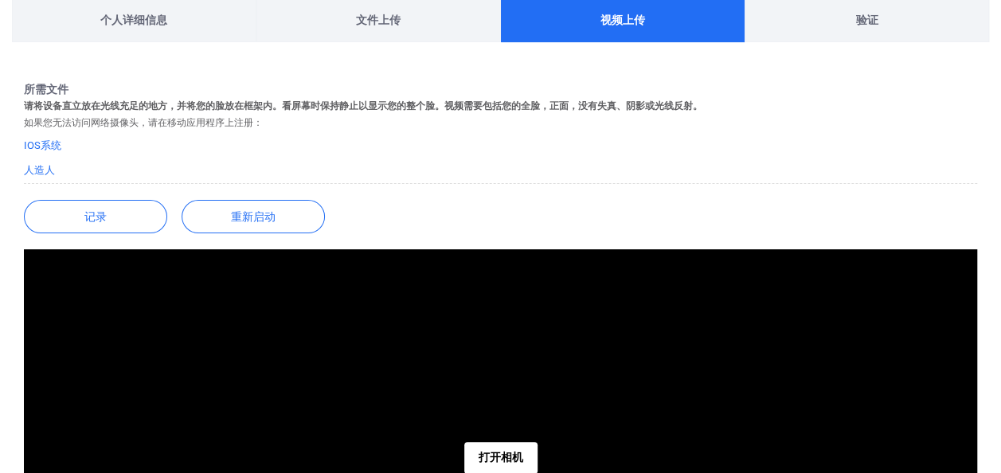
scroll to position [278, 0]
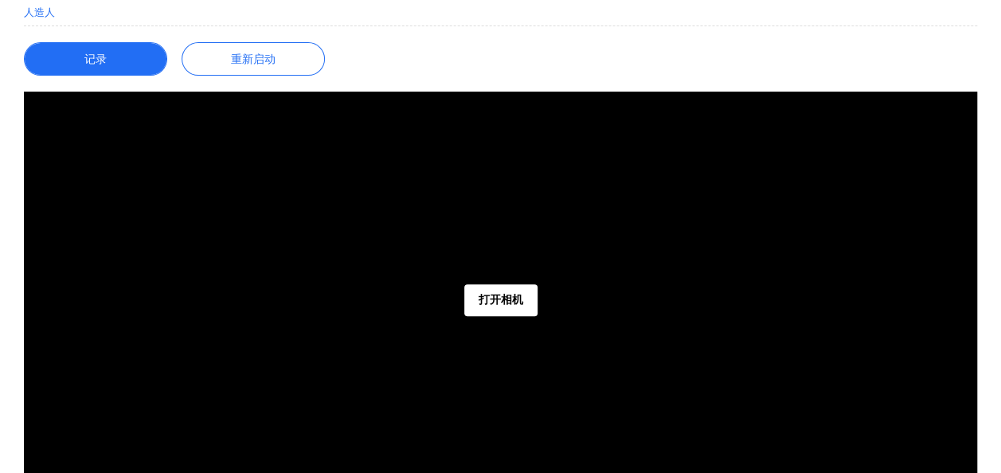
click at [104, 60] on button "记录" at bounding box center [95, 58] width 143 height 33
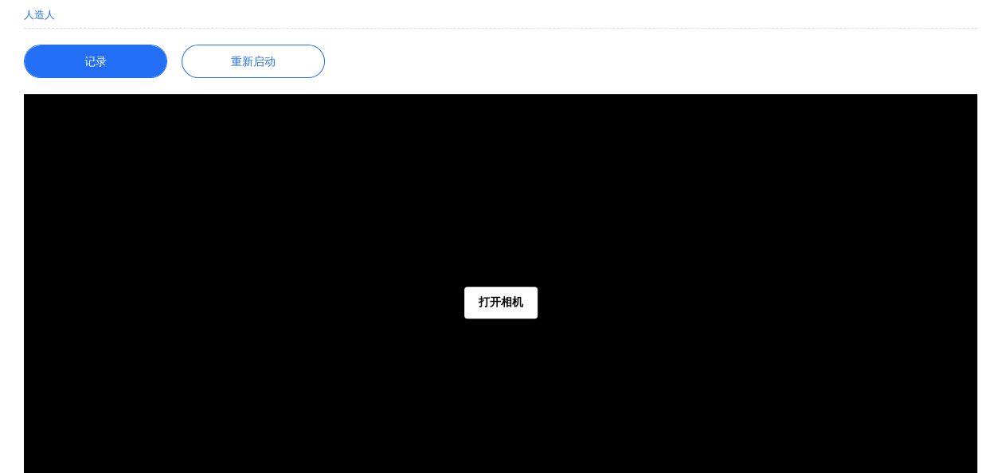
scroll to position [96, 0]
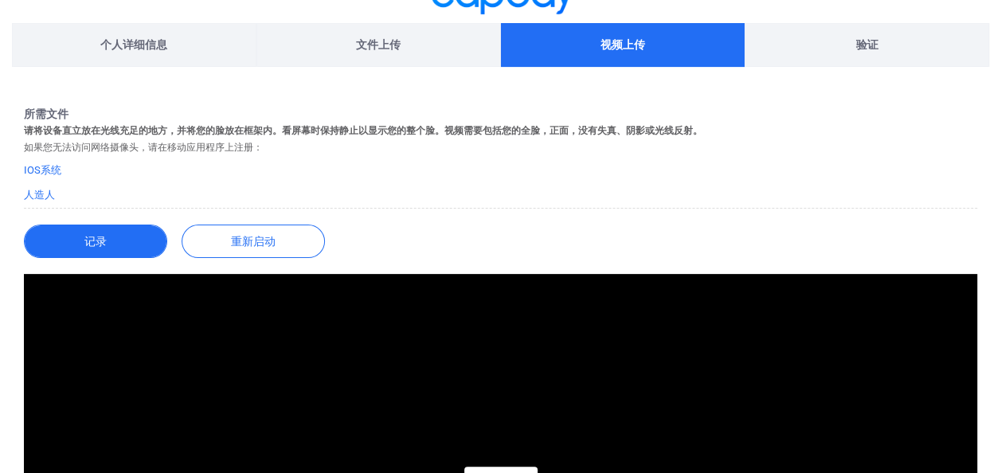
click at [84, 236] on button "记录" at bounding box center [95, 241] width 143 height 33
click at [111, 240] on button "记录" at bounding box center [95, 241] width 143 height 33
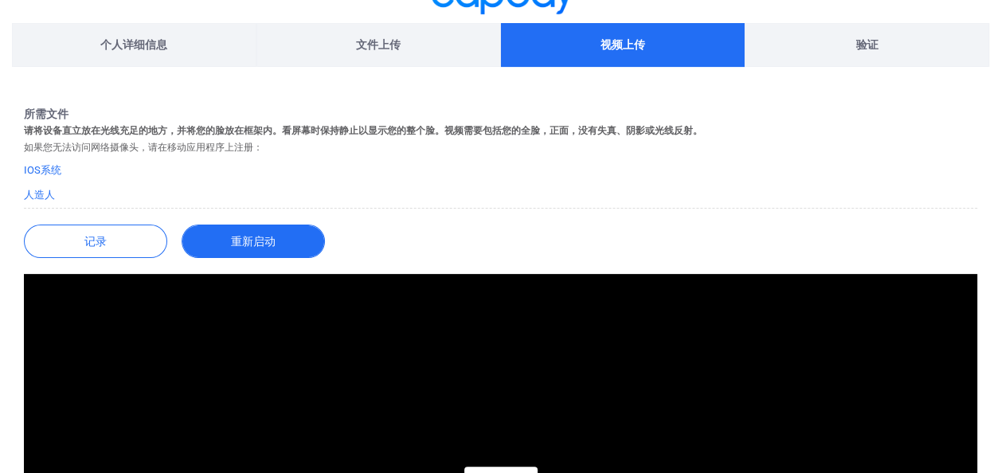
click at [249, 229] on button "重新启动" at bounding box center [253, 241] width 143 height 33
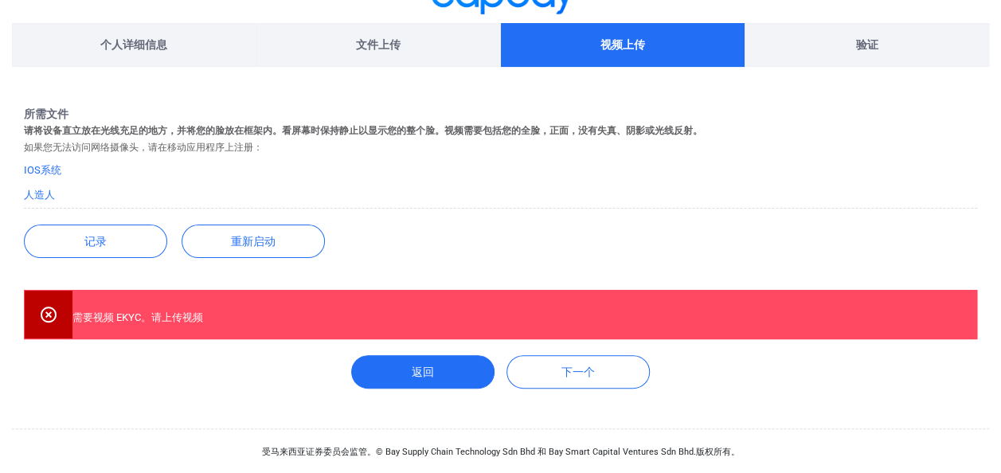
click at [283, 314] on div "需要视频 EKYC。请上传视频" at bounding box center [500, 314] width 953 height 49
click at [228, 309] on div "需要视频 EKYC。请上传视频" at bounding box center [500, 314] width 953 height 49
click at [139, 228] on button "记录" at bounding box center [95, 241] width 143 height 33
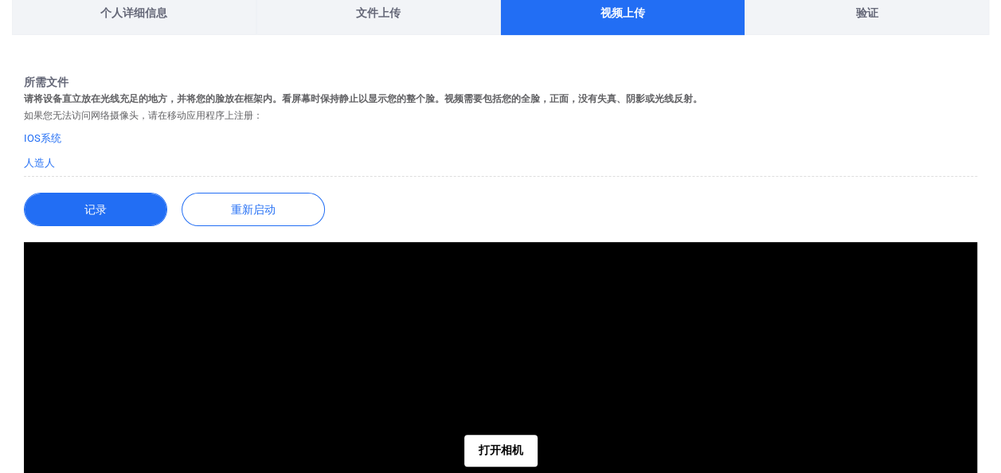
scroll to position [175, 0]
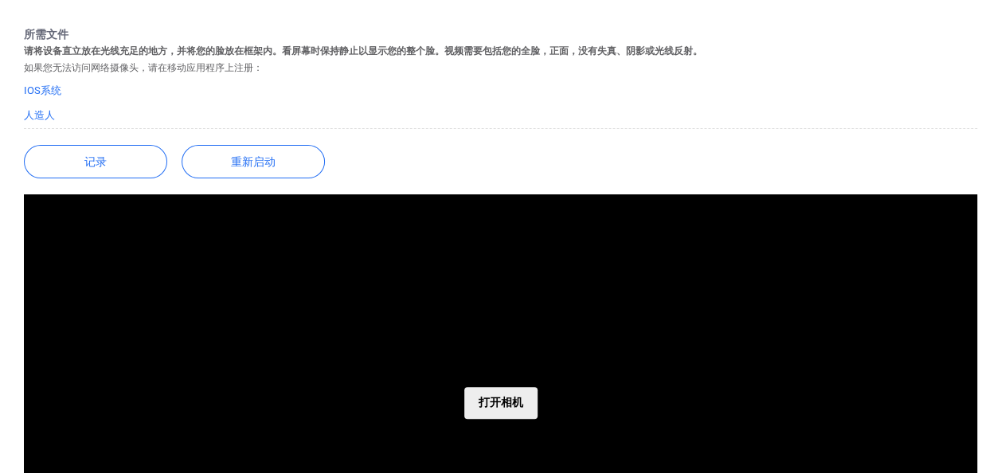
click at [490, 393] on button "打开相机" at bounding box center [500, 403] width 73 height 32
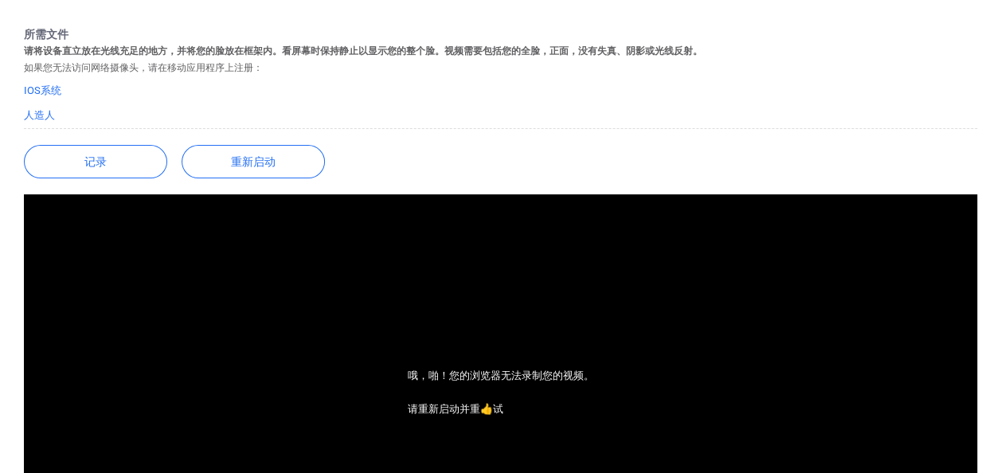
click at [116, 142] on form "所需文件 请将设备直立放在光线充足的地方，并将您的脸放在框架内。看屏幕时保持静止以显示您的整个脸。视频需要包括您的全脸，正面，没有失真、阴影或光线反射。 如果…" at bounding box center [500, 379] width 977 height 704
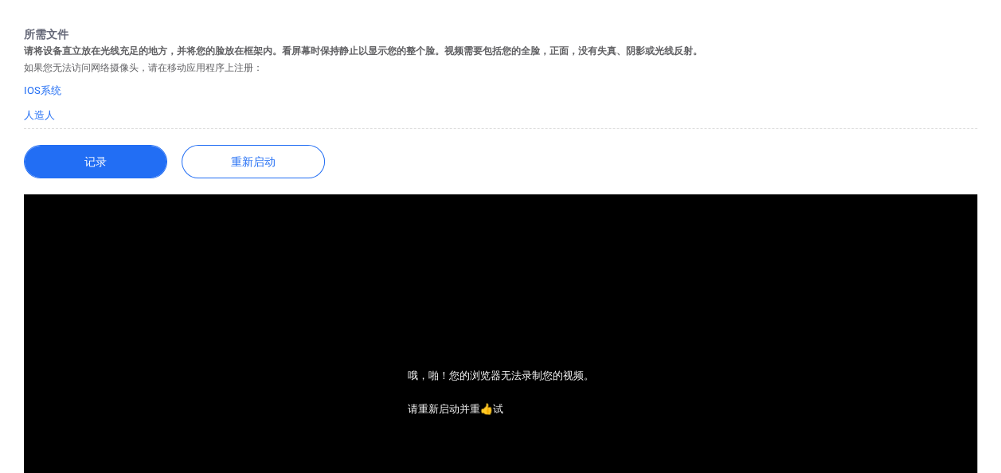
click at [139, 156] on button "记录" at bounding box center [95, 161] width 143 height 33
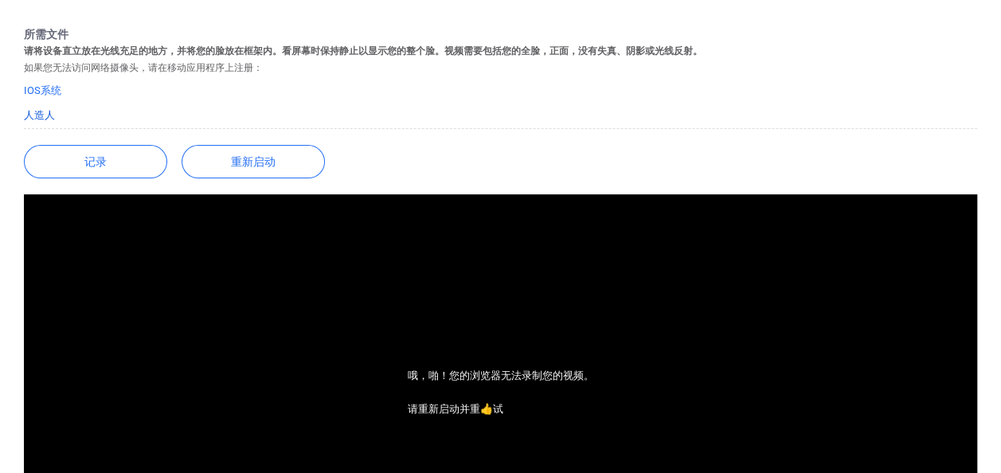
click at [30, 114] on link "人造人" at bounding box center [39, 115] width 31 height 12
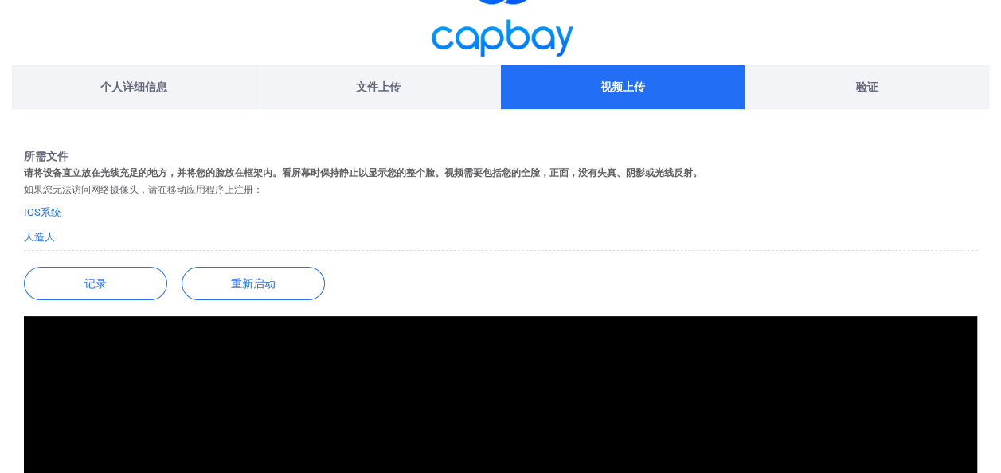
scroll to position [0, 0]
